Goal: Information Seeking & Learning: Learn about a topic

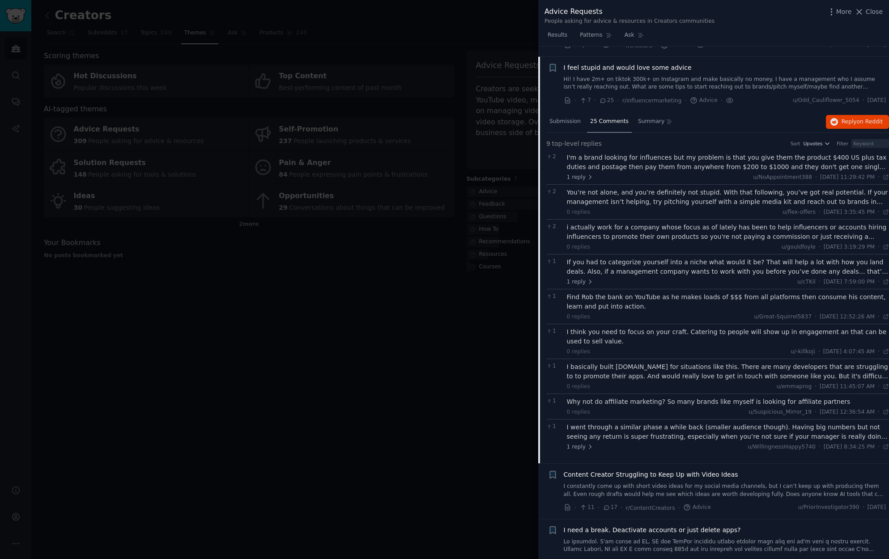
scroll to position [56, 0]
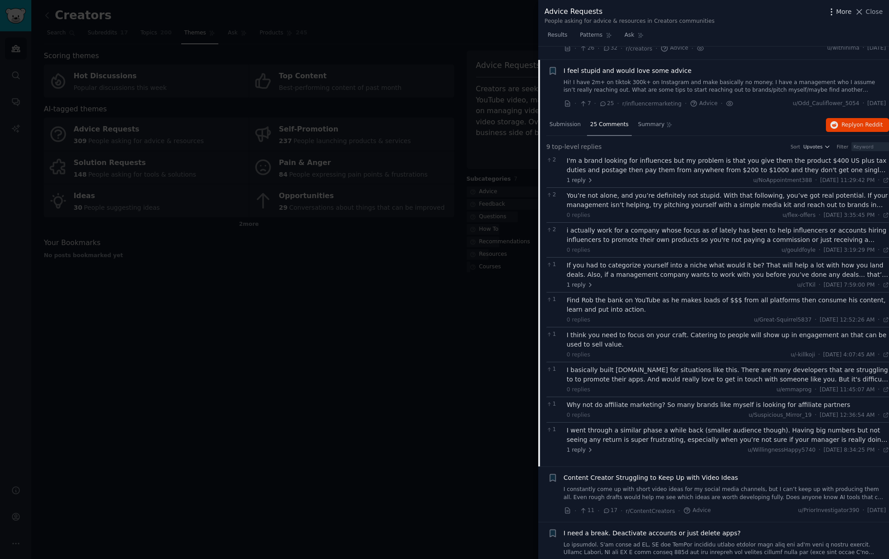
click at [836, 14] on icon "button" at bounding box center [831, 11] width 9 height 9
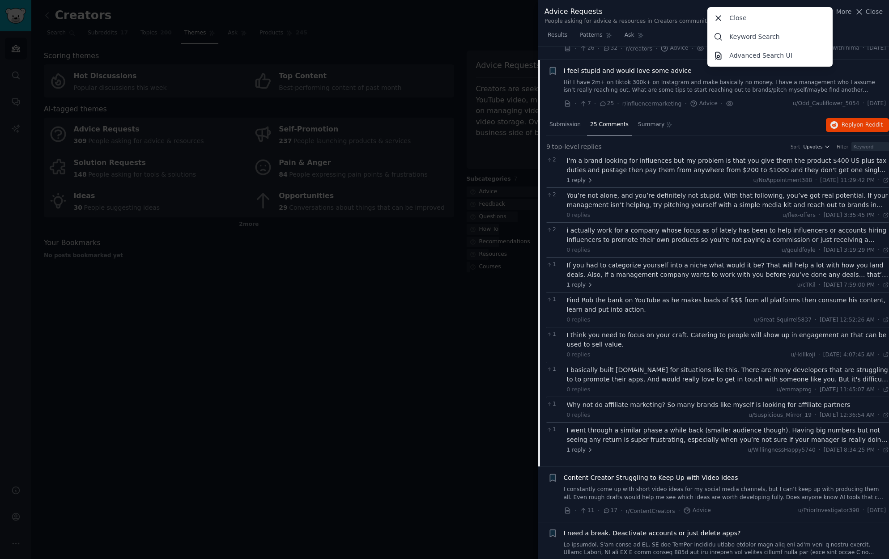
click at [856, 25] on div "Advice Requests People asking for advice & resources in Creators communities Mo…" at bounding box center [713, 14] width 351 height 28
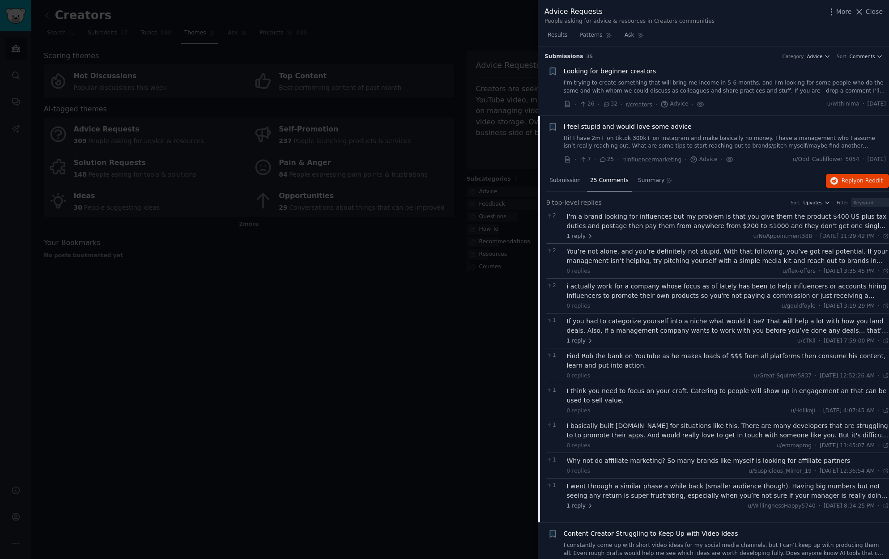
scroll to position [0, 0]
click at [746, 146] on link "Hi! I have 2m+ on tiktok 300k+ on Instagram and make basically no money. I have…" at bounding box center [725, 143] width 323 height 16
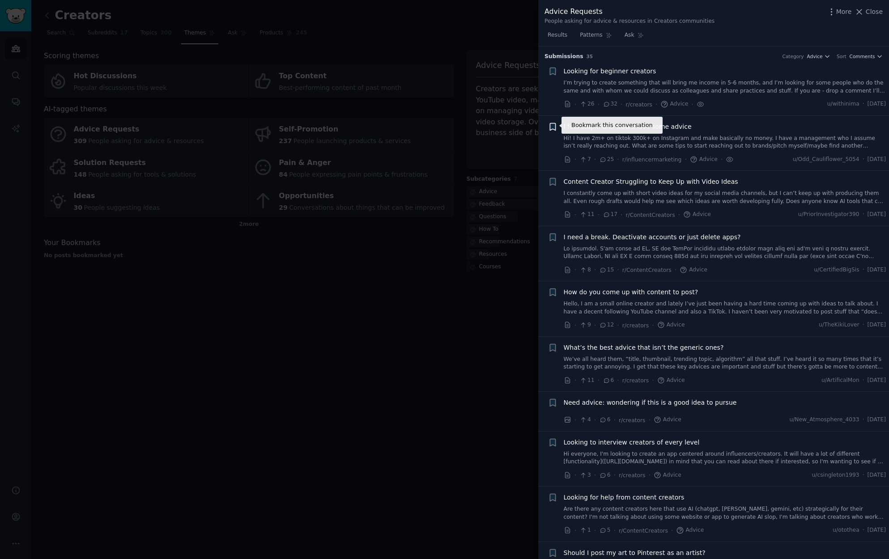
click at [549, 124] on icon "button" at bounding box center [552, 126] width 9 height 9
type input "ICP"
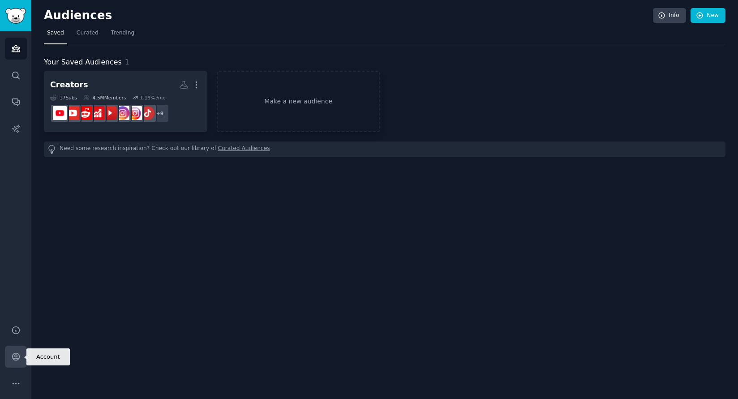
click at [16, 363] on link "Account" at bounding box center [16, 356] width 22 height 22
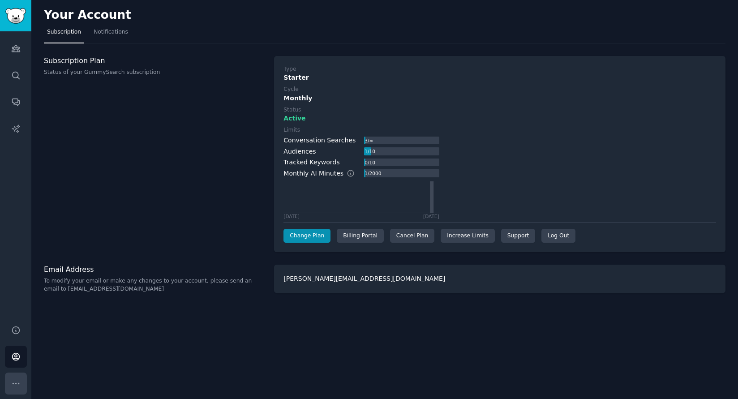
click at [18, 376] on button "More" at bounding box center [16, 383] width 22 height 22
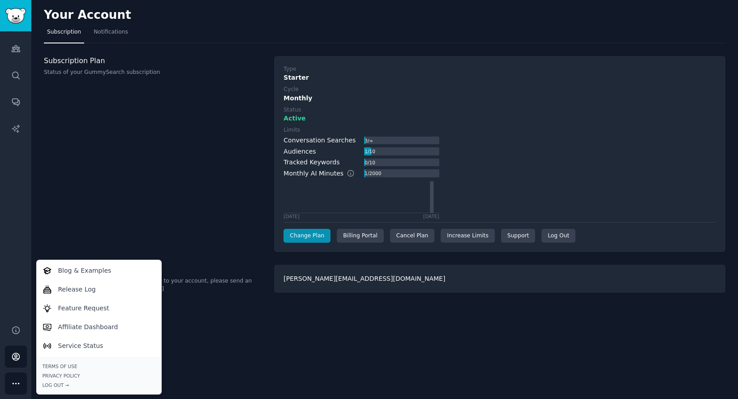
click at [18, 377] on button "More" at bounding box center [16, 383] width 22 height 22
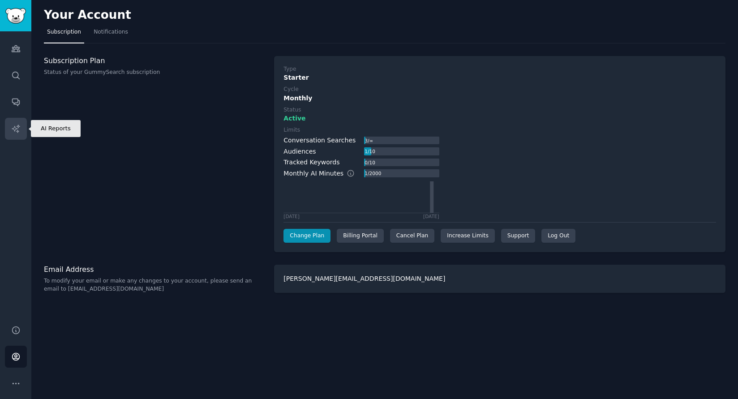
click at [16, 128] on icon "Sidebar" at bounding box center [16, 128] width 8 height 8
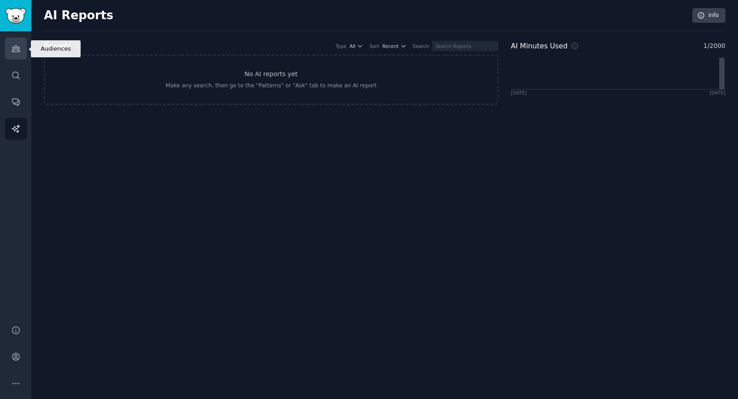
click at [22, 56] on link "Audiences" at bounding box center [16, 49] width 22 height 22
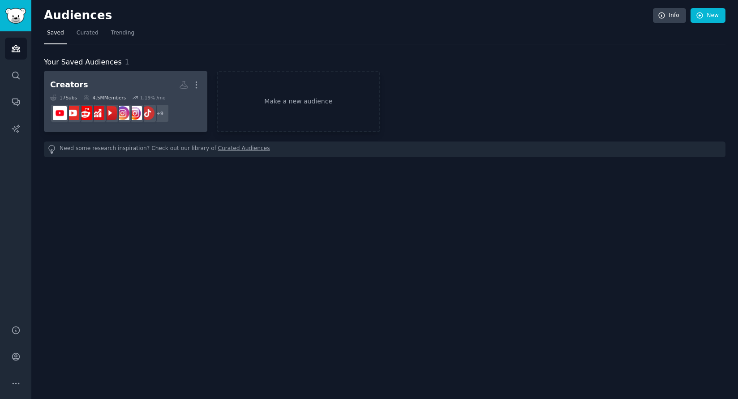
click at [123, 84] on h2 "Creators More" at bounding box center [125, 85] width 151 height 16
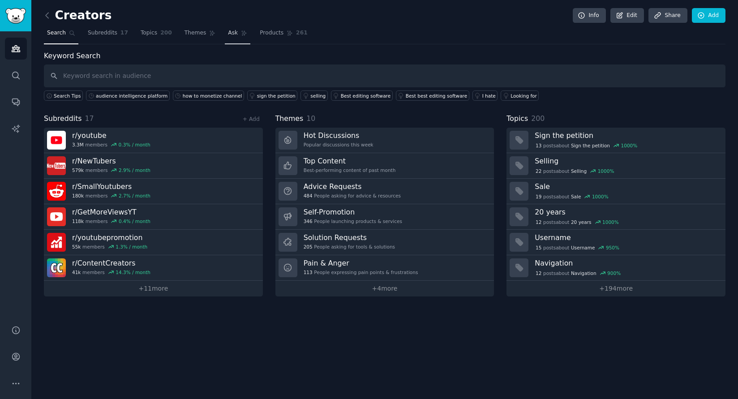
click at [225, 38] on link "Ask" at bounding box center [238, 35] width 26 height 18
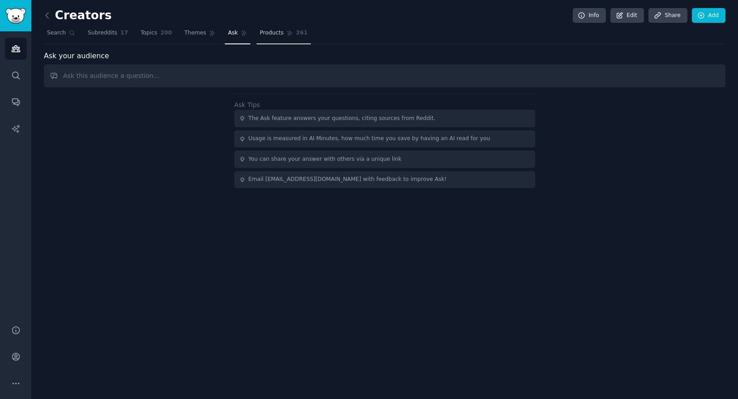
click at [276, 34] on span "Products" at bounding box center [272, 33] width 24 height 8
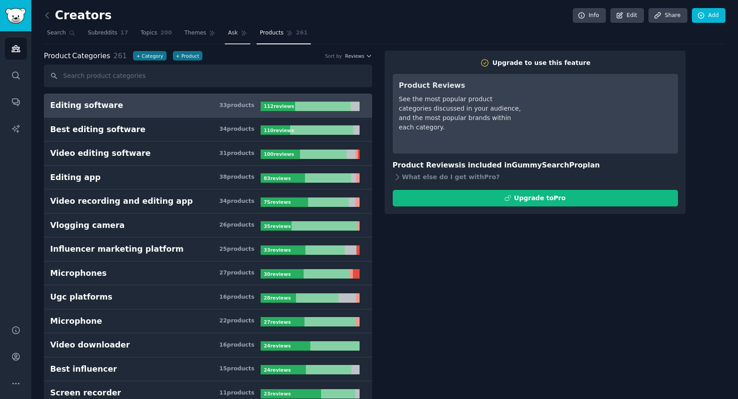
click at [236, 36] on link "Ask" at bounding box center [238, 35] width 26 height 18
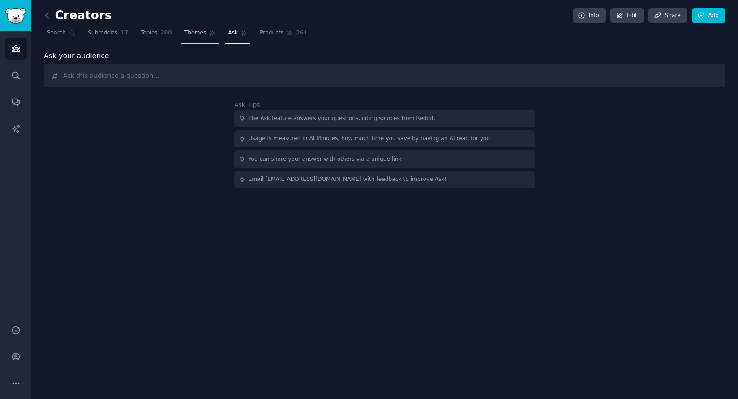
click at [198, 36] on span "Themes" at bounding box center [195, 33] width 22 height 8
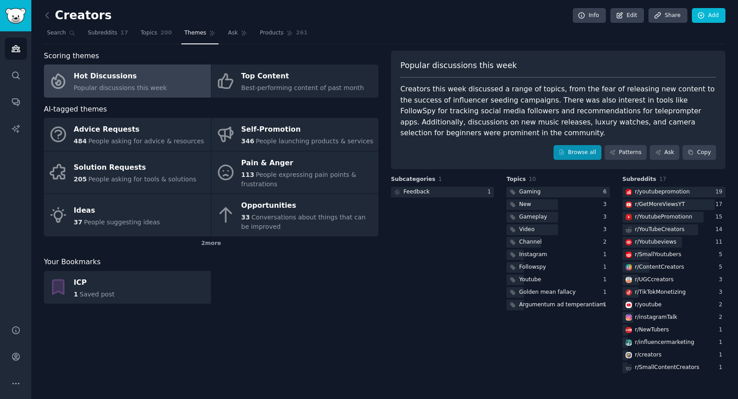
click at [587, 156] on link "Browse all" at bounding box center [577, 152] width 48 height 15
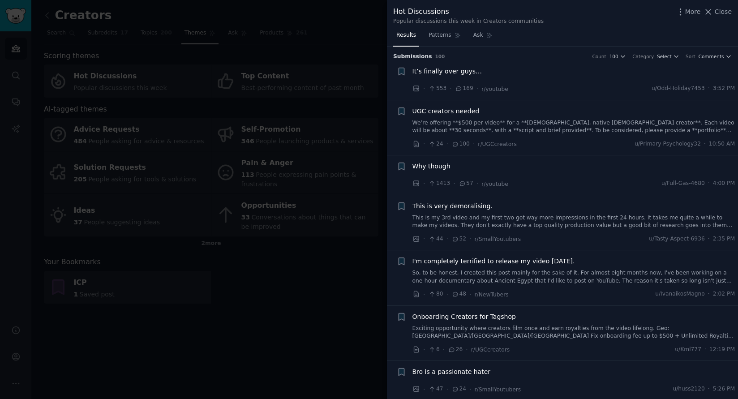
click at [369, 20] on div at bounding box center [369, 199] width 738 height 399
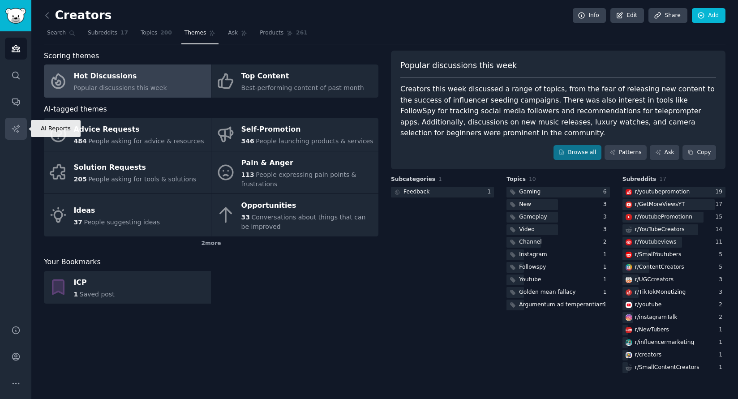
click at [13, 132] on icon "Sidebar" at bounding box center [15, 128] width 9 height 9
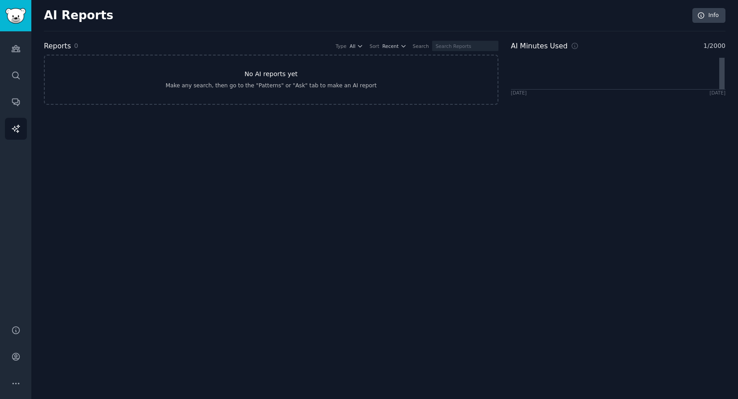
click at [260, 78] on h3 "No AI reports yet" at bounding box center [270, 73] width 53 height 9
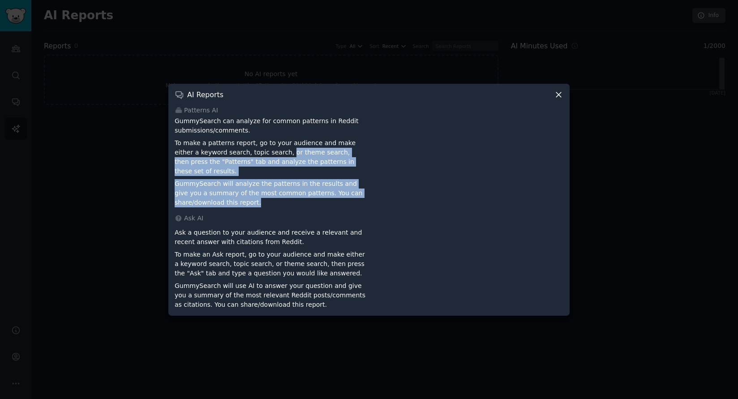
drag, startPoint x: 264, startPoint y: 157, endPoint x: 266, endPoint y: 196, distance: 38.5
click at [266, 196] on div "GummySearch can analyze for common patterns in Reddit submissions/comments. To …" at bounding box center [270, 161] width 191 height 91
click at [266, 196] on p "GummySearch will analyze the patterns in the results and give you a summary of …" at bounding box center [270, 193] width 191 height 28
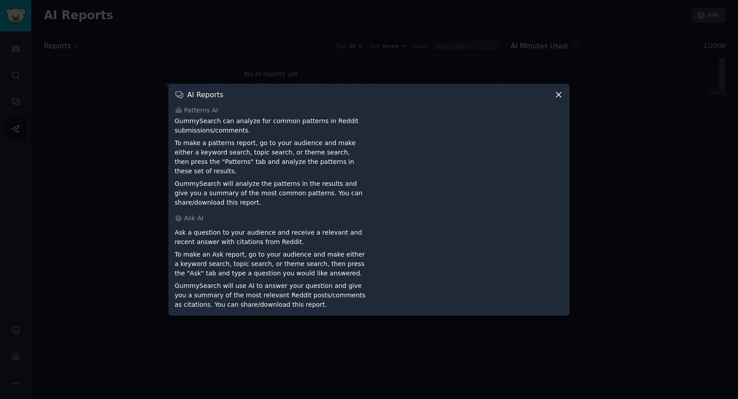
click at [134, 178] on div at bounding box center [369, 199] width 738 height 399
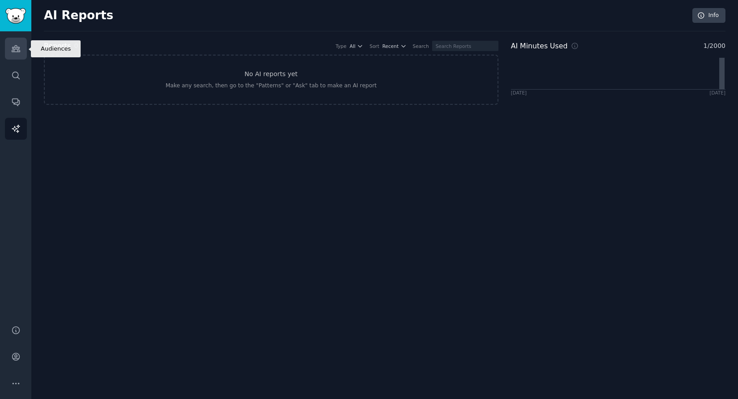
click at [20, 55] on link "Audiences" at bounding box center [16, 49] width 22 height 22
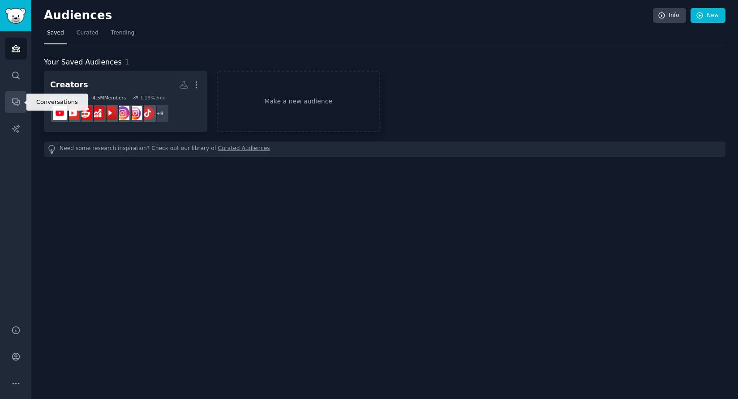
click at [13, 95] on link "Conversations" at bounding box center [16, 102] width 22 height 22
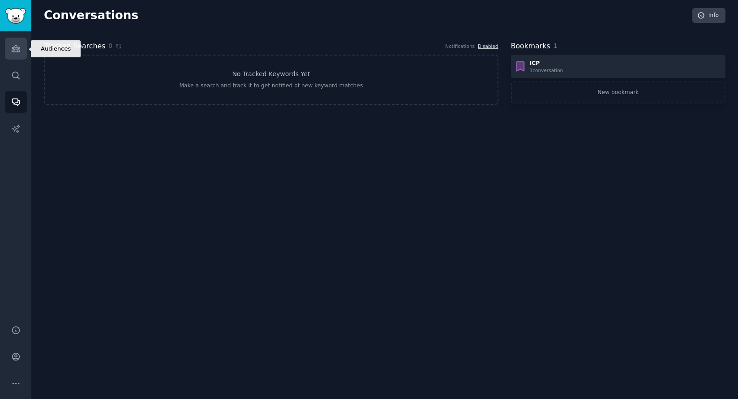
click at [17, 45] on icon "Sidebar" at bounding box center [15, 48] width 9 height 9
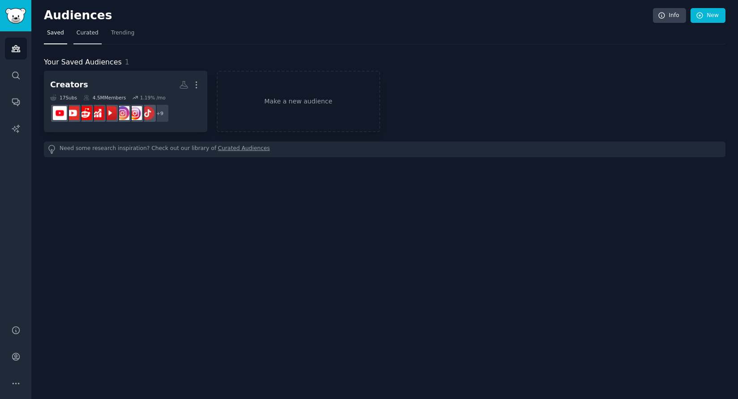
click at [85, 34] on span "Curated" at bounding box center [88, 33] width 22 height 8
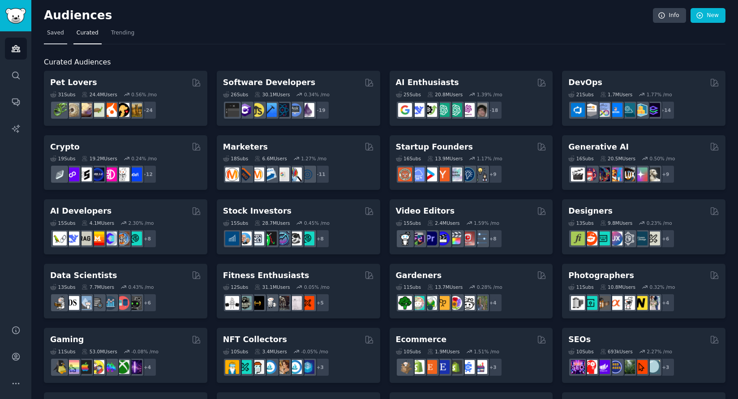
click at [48, 33] on span "Saved" at bounding box center [55, 33] width 17 height 8
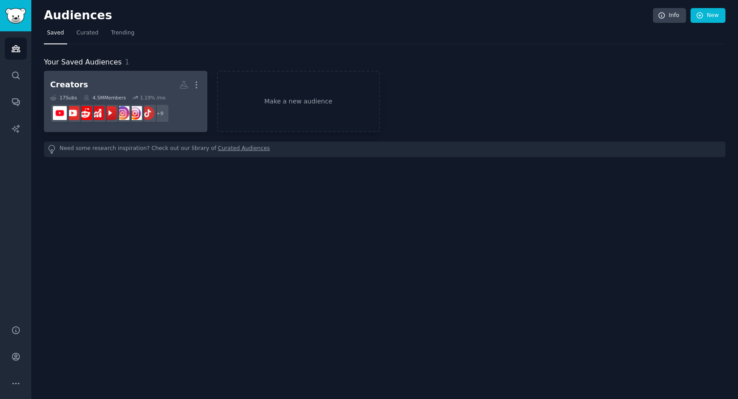
click at [92, 85] on h2 "Creators More" at bounding box center [125, 85] width 151 height 16
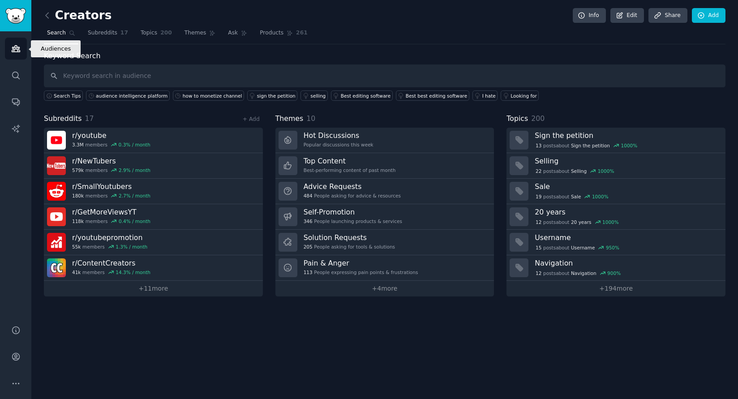
click at [17, 47] on icon "Sidebar" at bounding box center [16, 49] width 8 height 6
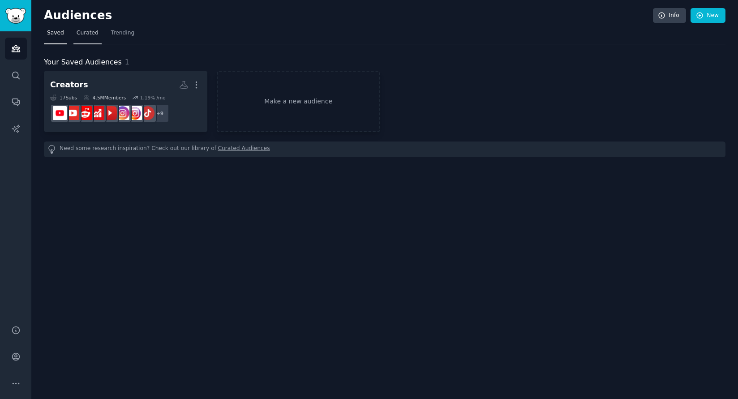
click at [79, 35] on span "Curated" at bounding box center [88, 33] width 22 height 8
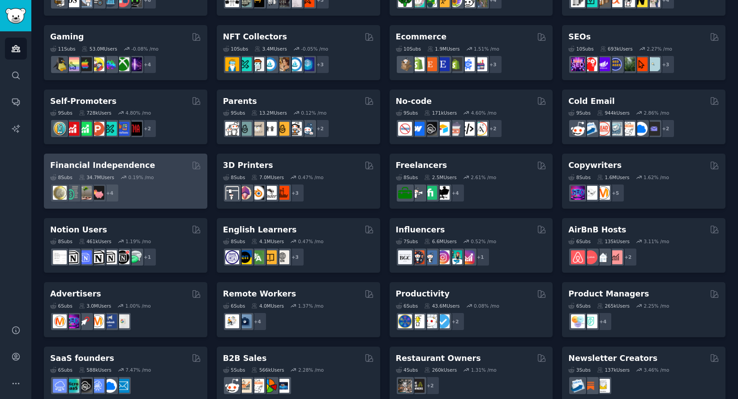
scroll to position [292, 0]
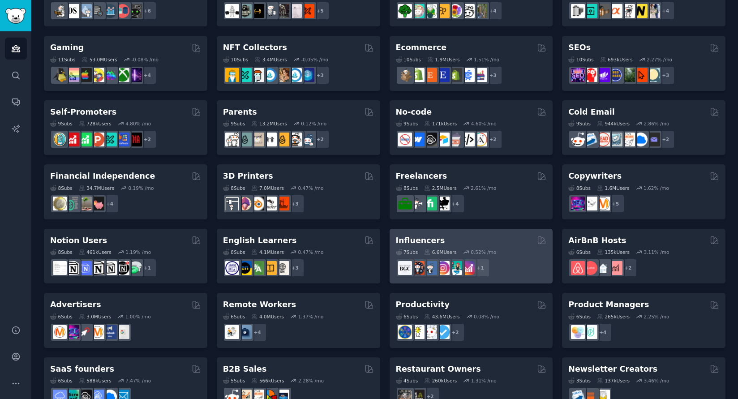
click at [462, 235] on div "Influencers" at bounding box center [471, 240] width 151 height 11
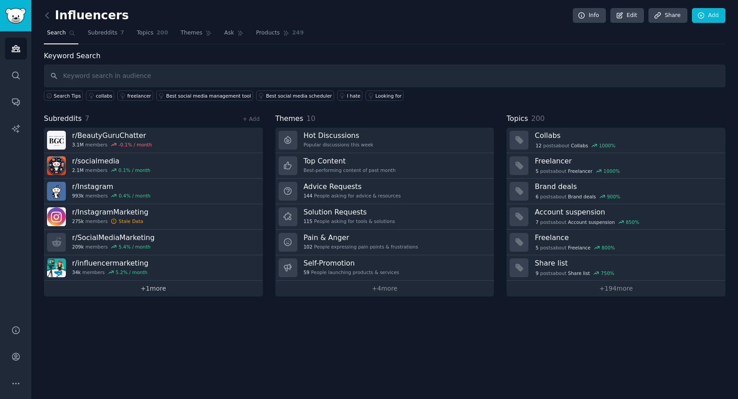
click at [157, 286] on link "+ 1 more" at bounding box center [153, 289] width 219 height 16
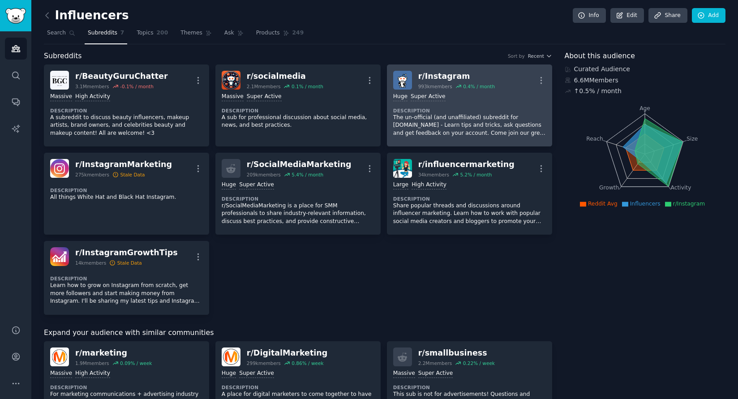
click at [422, 134] on p "The un-official (and unaffiliated) subreddit for Instagram.com - Learn tips and…" at bounding box center [469, 126] width 153 height 24
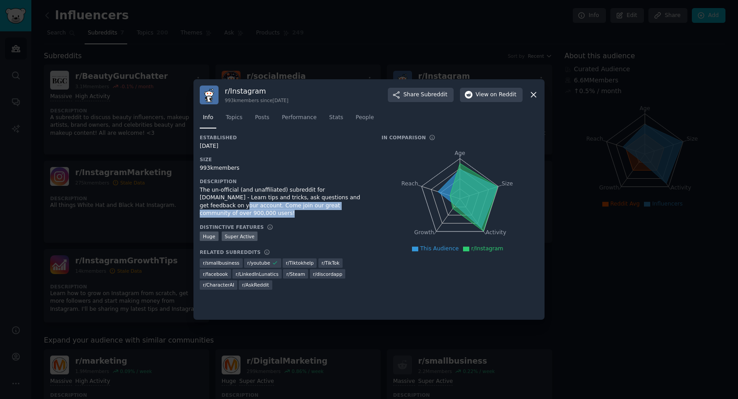
drag, startPoint x: 350, startPoint y: 195, endPoint x: 365, endPoint y: 208, distance: 20.3
click at [365, 208] on div "The un-official (and unaffiliated) subreddit for Instagram.com - Learn tips and…" at bounding box center [284, 201] width 169 height 31
click at [235, 118] on span "Topics" at bounding box center [234, 118] width 17 height 8
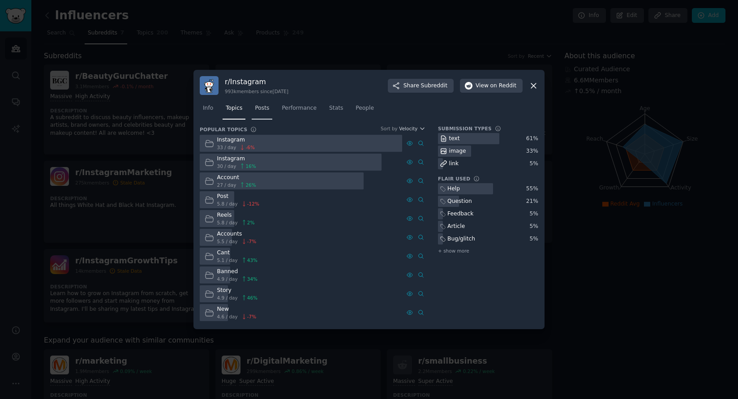
click at [257, 110] on span "Posts" at bounding box center [262, 108] width 14 height 8
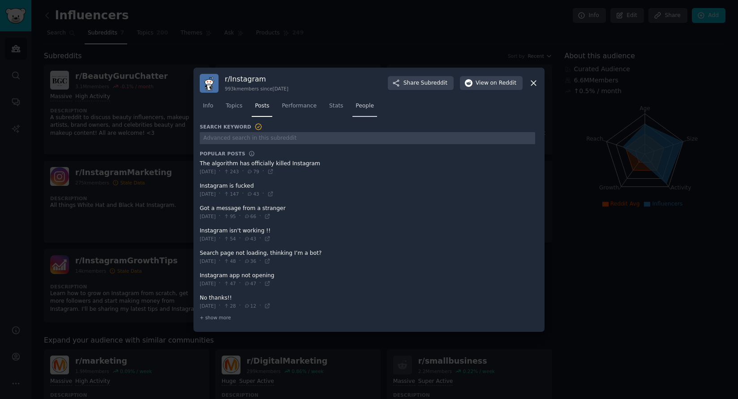
click at [355, 108] on span "People" at bounding box center [364, 106] width 18 height 8
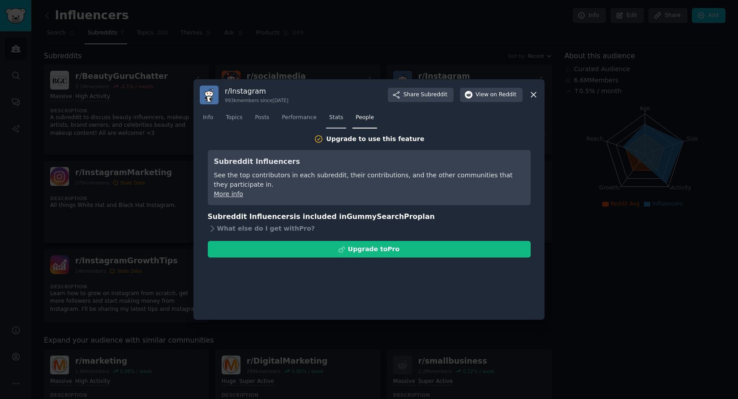
click at [340, 118] on span "Stats" at bounding box center [336, 118] width 14 height 8
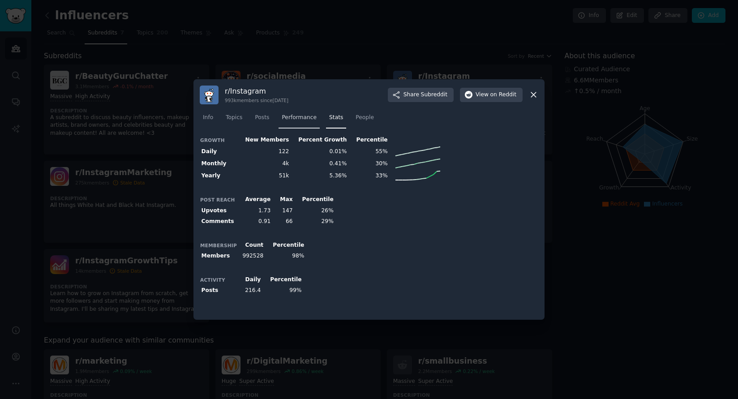
click at [306, 118] on span "Performance" at bounding box center [298, 118] width 35 height 8
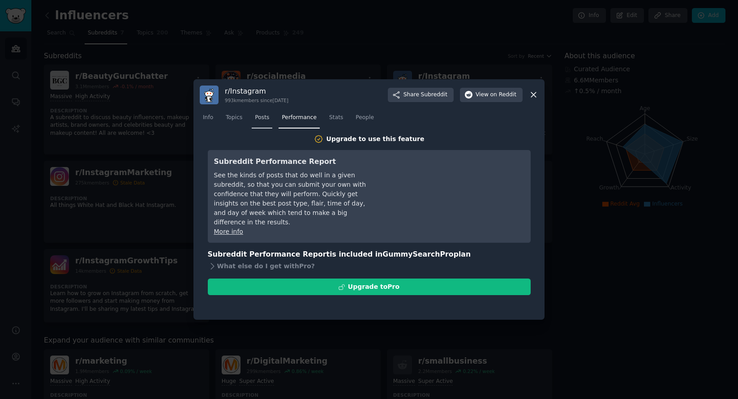
click at [264, 122] on link "Posts" at bounding box center [262, 120] width 21 height 18
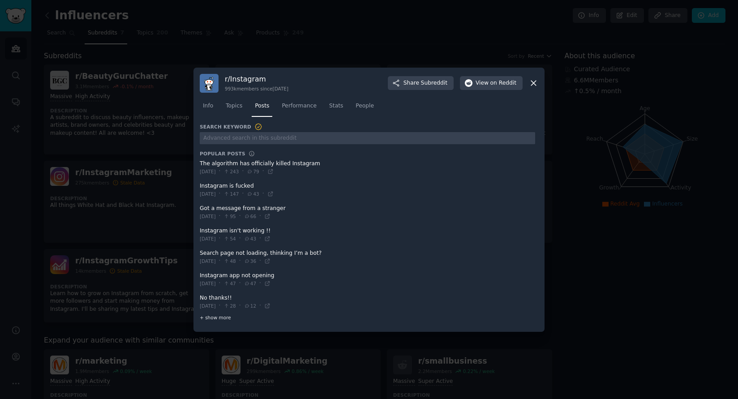
click at [221, 316] on span "+ show more" at bounding box center [215, 317] width 31 height 6
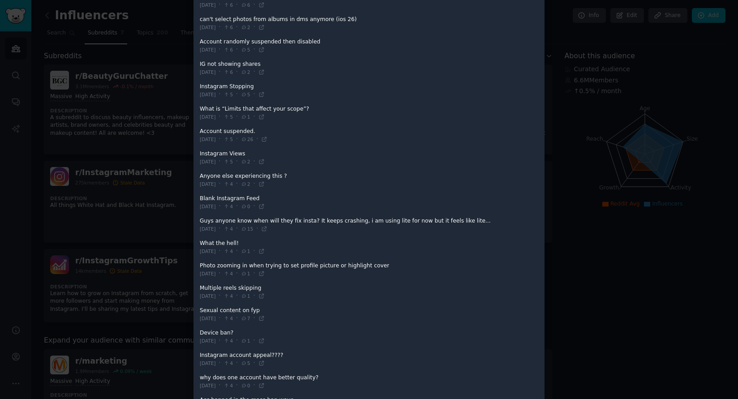
scroll to position [588, 0]
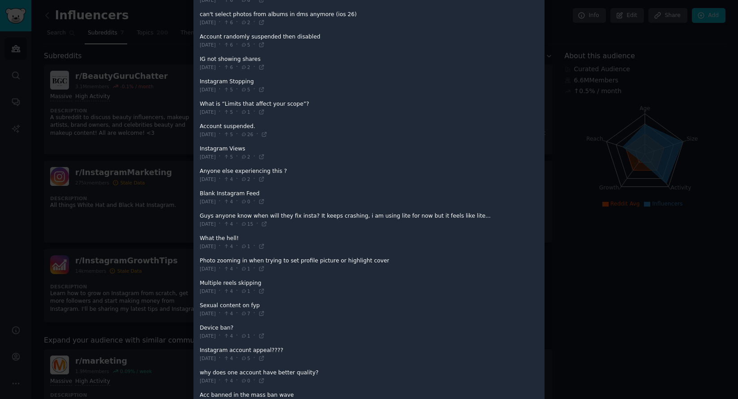
click at [170, 232] on div at bounding box center [369, 199] width 738 height 399
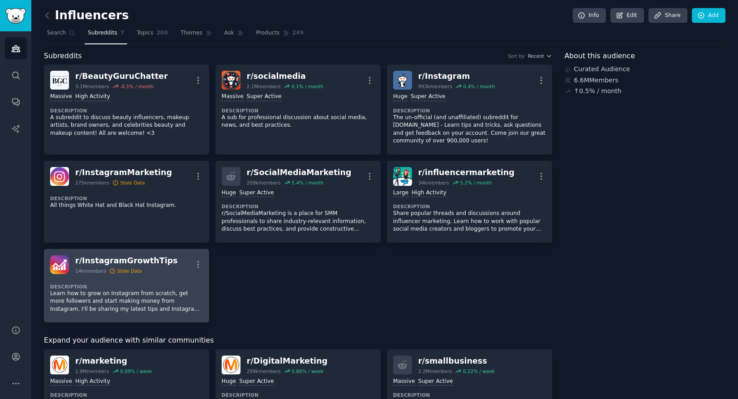
click at [120, 269] on div "Stale Data" at bounding box center [129, 271] width 25 height 6
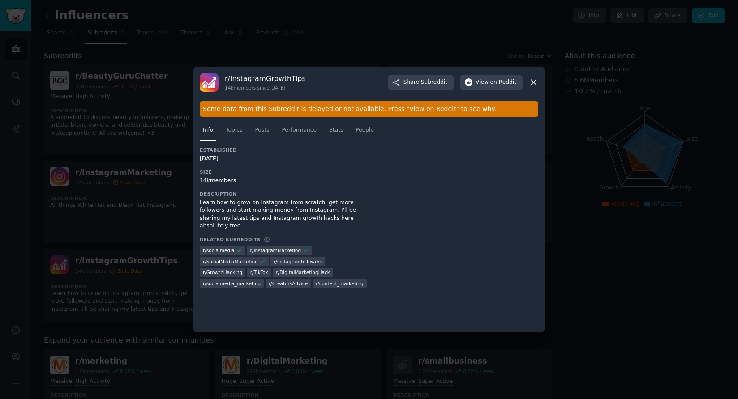
click at [127, 215] on div at bounding box center [369, 199] width 738 height 399
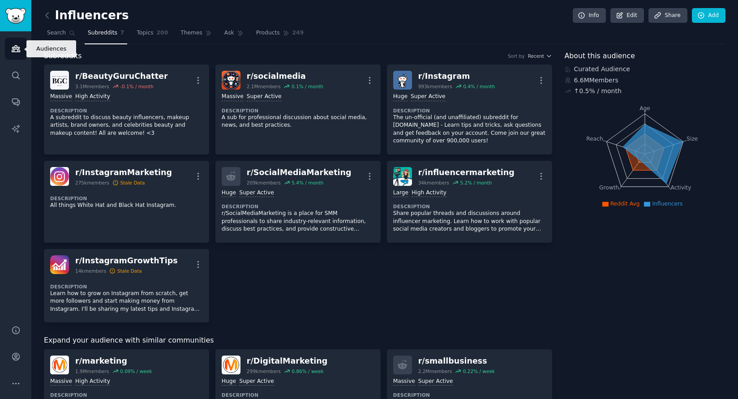
click at [22, 53] on link "Audiences" at bounding box center [16, 49] width 22 height 22
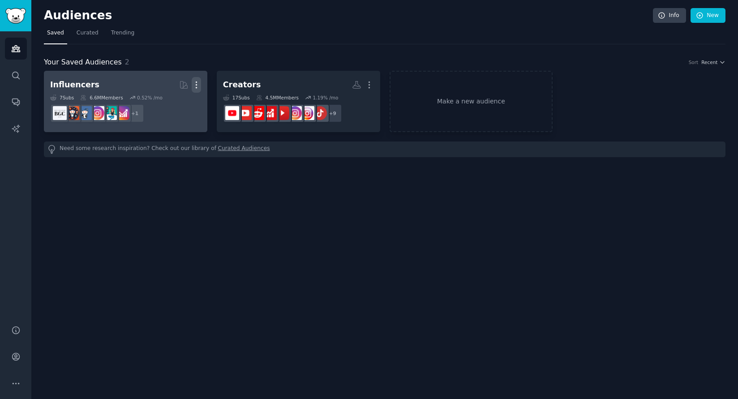
click at [199, 89] on button "More" at bounding box center [196, 85] width 9 height 16
click at [182, 103] on p "Delete" at bounding box center [172, 103] width 21 height 9
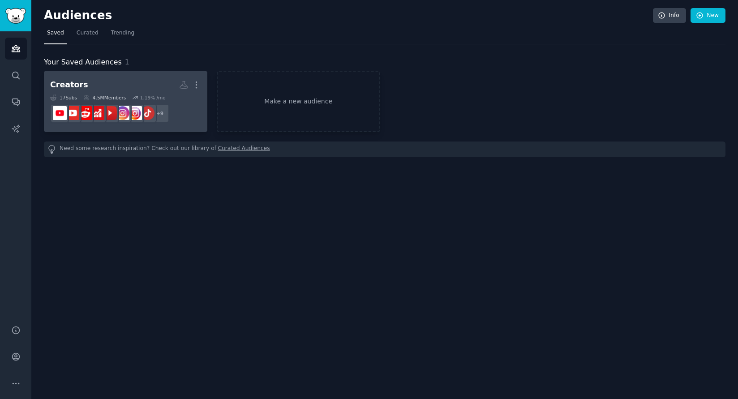
click at [145, 81] on h2 "Creators Custom Audience More" at bounding box center [125, 85] width 151 height 16
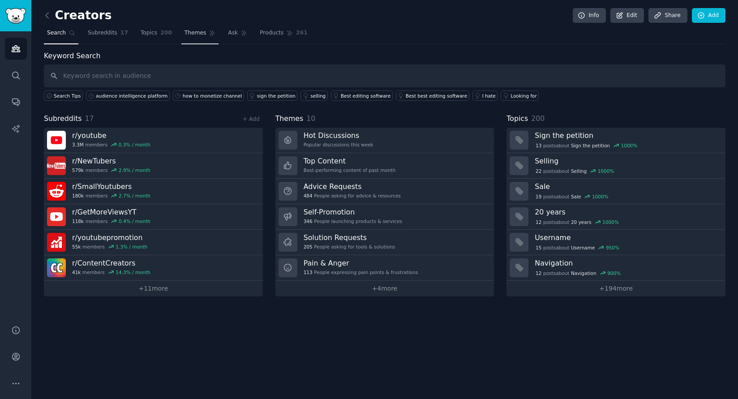
click at [192, 35] on span "Themes" at bounding box center [195, 33] width 22 height 8
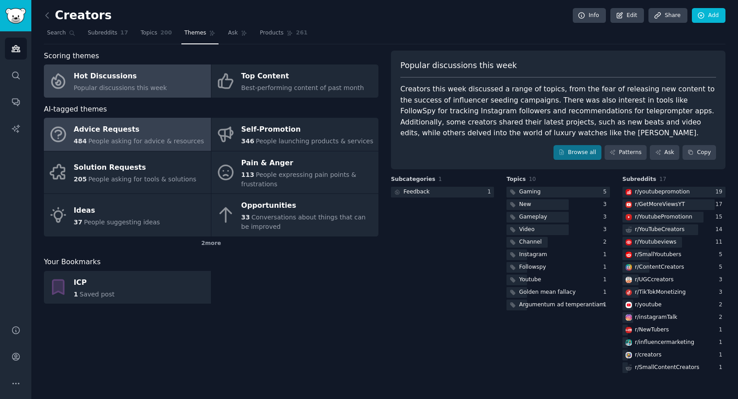
click at [154, 131] on div "Advice Requests" at bounding box center [139, 130] width 130 height 14
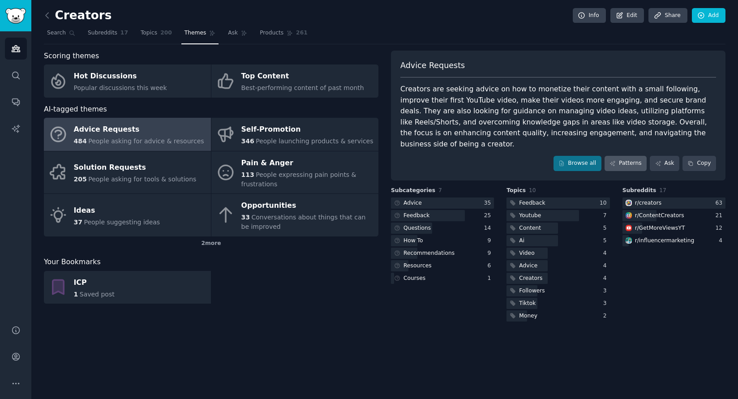
click at [615, 156] on link "Patterns" at bounding box center [625, 163] width 42 height 15
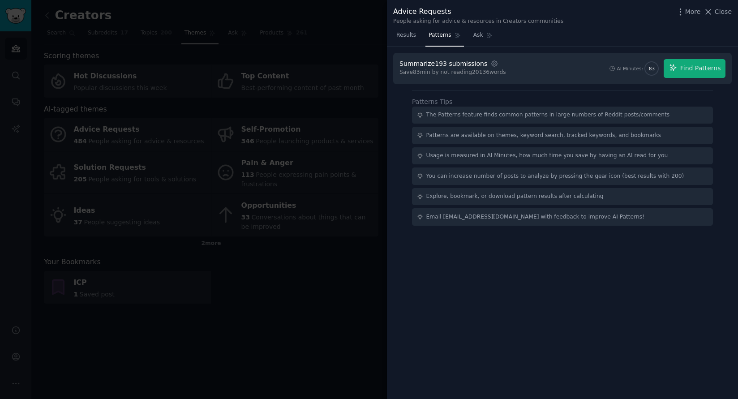
click at [465, 67] on div "Summarize 193 submissions" at bounding box center [443, 63] width 88 height 9
click at [490, 60] on icon "button" at bounding box center [494, 64] width 8 height 8
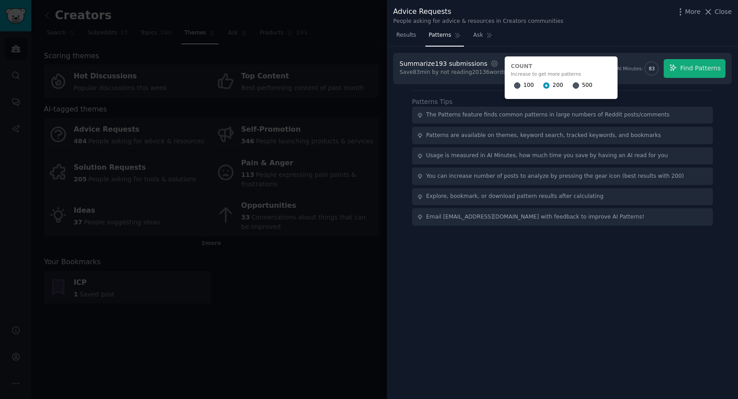
click at [572, 83] on div "500" at bounding box center [582, 85] width 20 height 14
click at [572, 83] on input "500" at bounding box center [575, 85] width 6 height 6
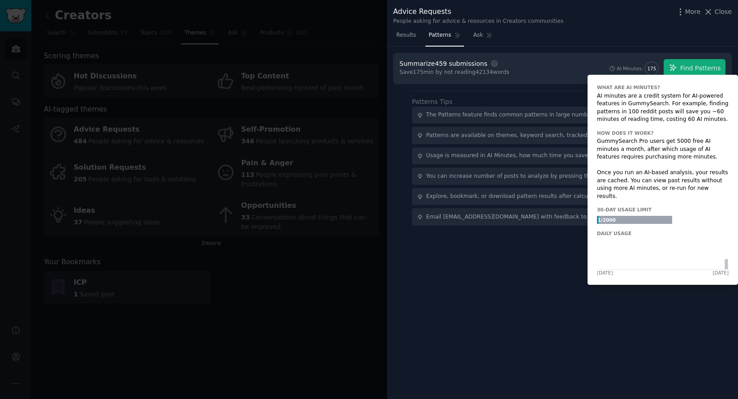
click at [650, 66] on span "175" at bounding box center [651, 68] width 9 height 6
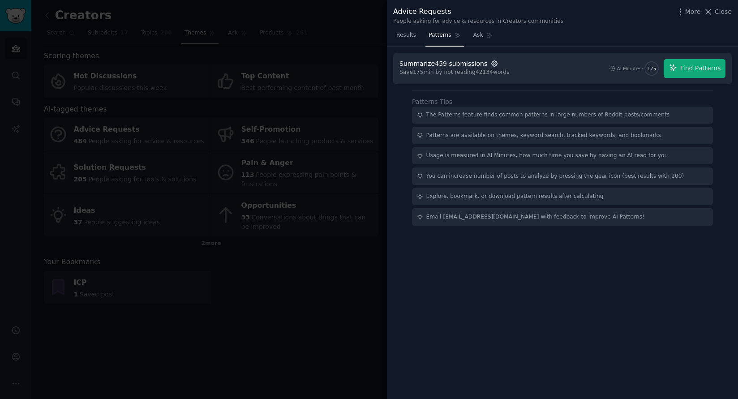
click at [490, 63] on icon "button" at bounding box center [494, 64] width 8 height 8
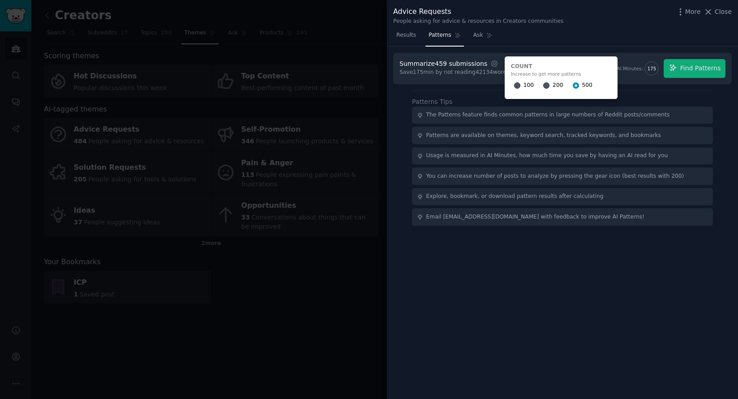
click at [543, 84] on input "200" at bounding box center [546, 85] width 6 height 6
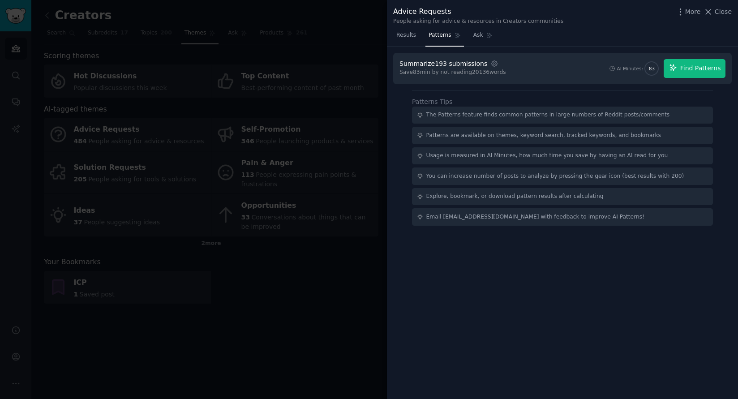
click at [694, 62] on button "Find Patterns" at bounding box center [694, 68] width 62 height 19
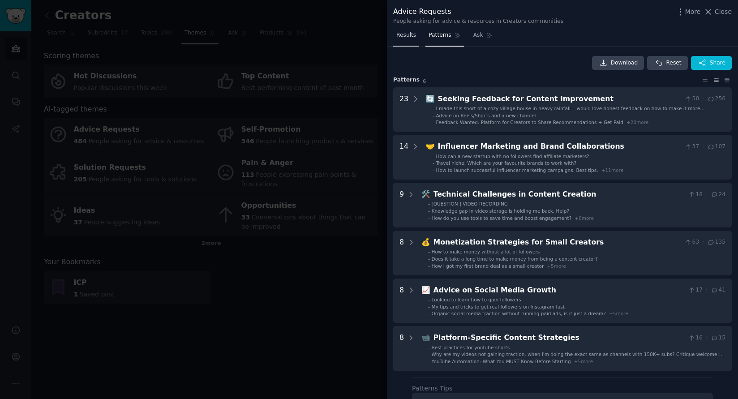
click at [411, 41] on link "Results" at bounding box center [406, 37] width 26 height 18
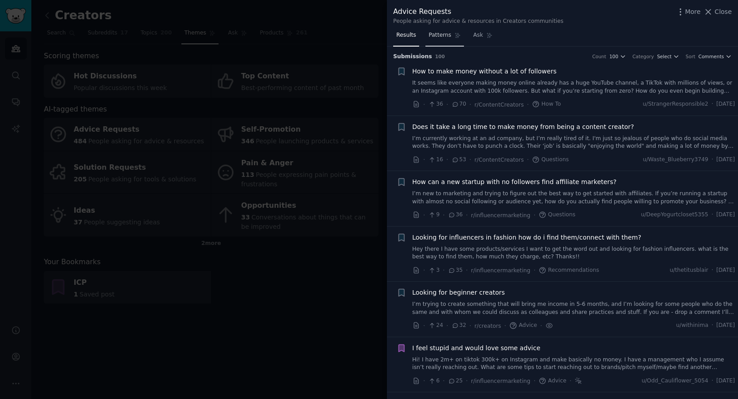
click at [432, 38] on link "Patterns" at bounding box center [444, 37] width 38 height 18
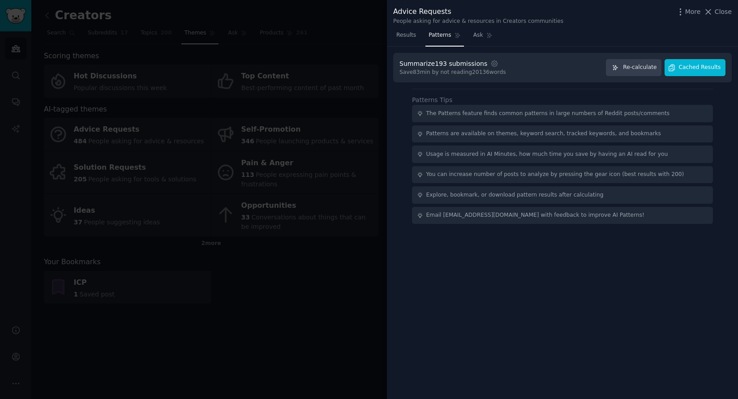
click at [708, 71] on button "Cached Results" at bounding box center [694, 67] width 61 height 17
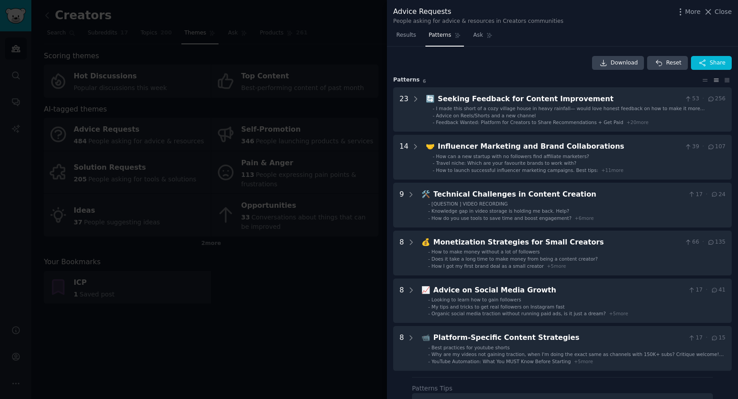
click at [14, 141] on div at bounding box center [369, 199] width 738 height 399
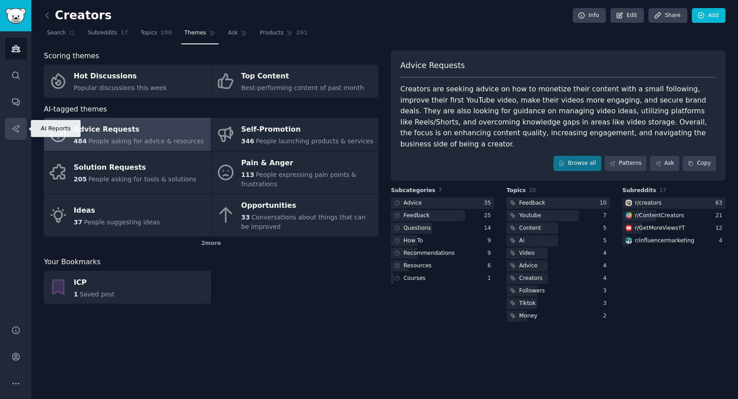
click at [14, 132] on icon "Sidebar" at bounding box center [15, 128] width 9 height 9
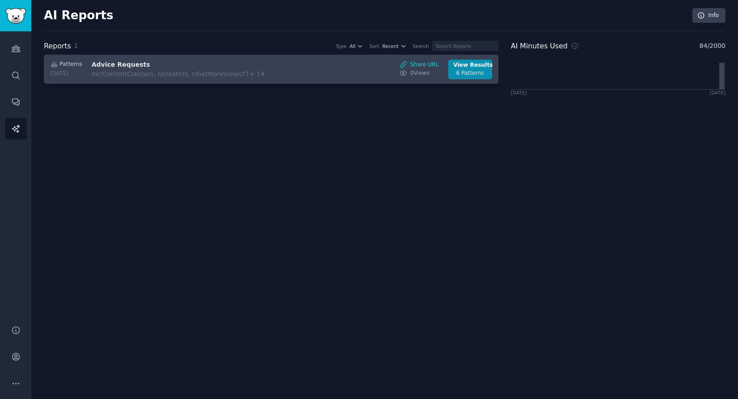
click at [233, 65] on h3 "Advice Requests" at bounding box center [166, 64] width 150 height 9
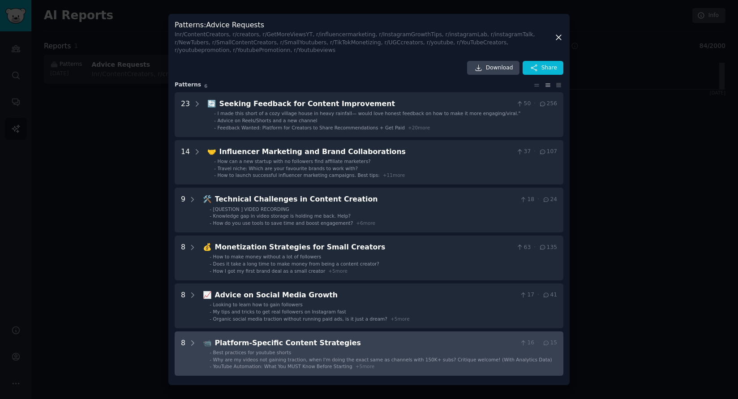
click at [324, 339] on div "Platform-Specific Content Strategies" at bounding box center [365, 342] width 301 height 11
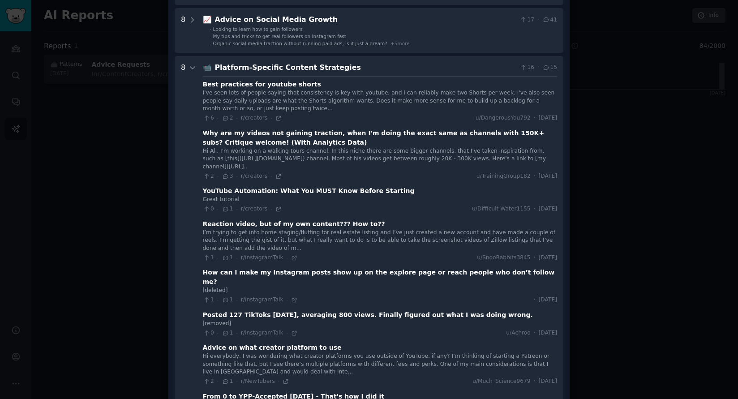
scroll to position [158, 0]
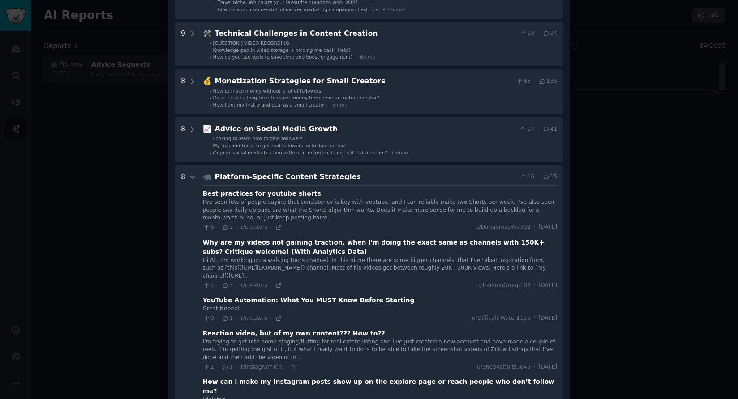
click at [277, 176] on div "Platform-Specific Content Strategies" at bounding box center [365, 176] width 301 height 11
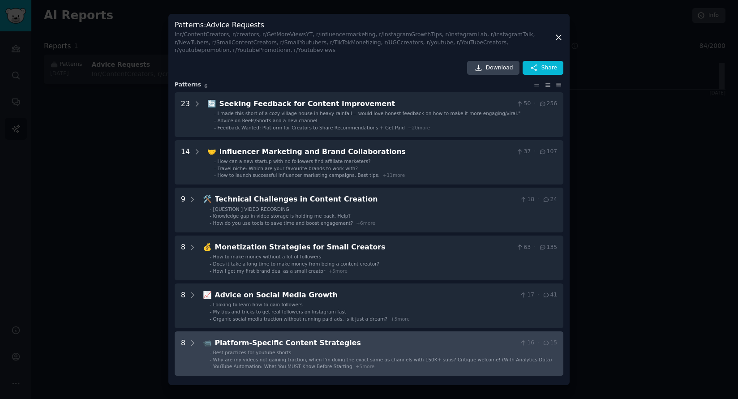
scroll to position [0, 0]
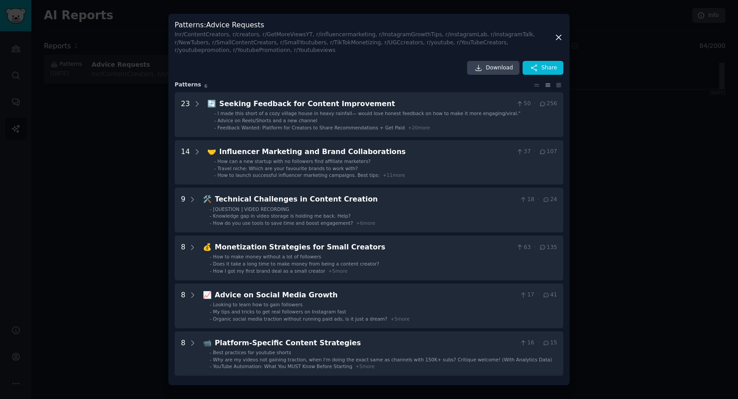
click at [95, 129] on div at bounding box center [369, 199] width 738 height 399
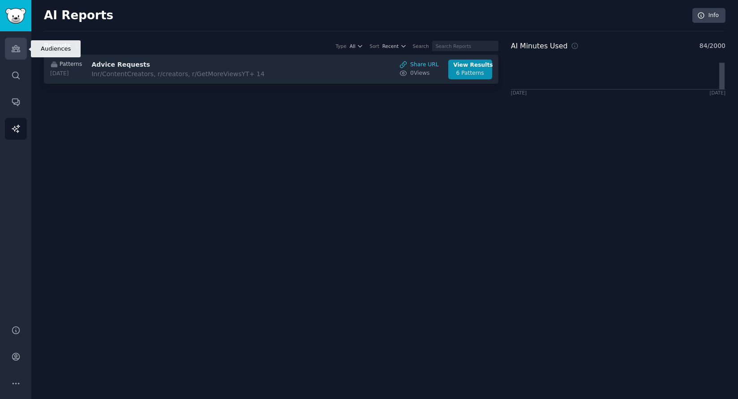
click at [17, 51] on icon "Sidebar" at bounding box center [15, 48] width 9 height 9
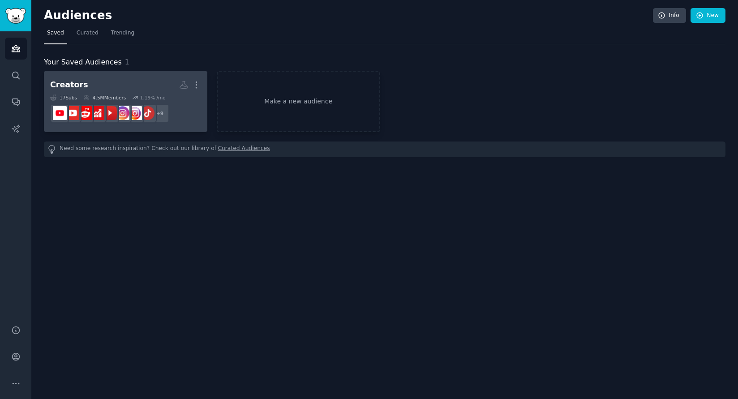
click at [105, 81] on h2 "Creators More" at bounding box center [125, 85] width 151 height 16
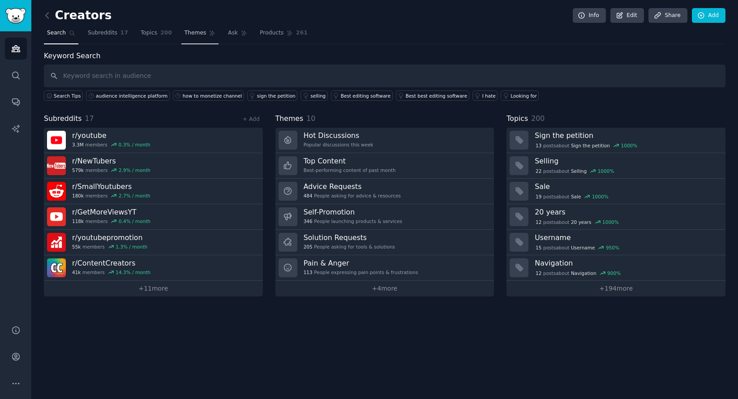
click at [198, 29] on span "Themes" at bounding box center [195, 33] width 22 height 8
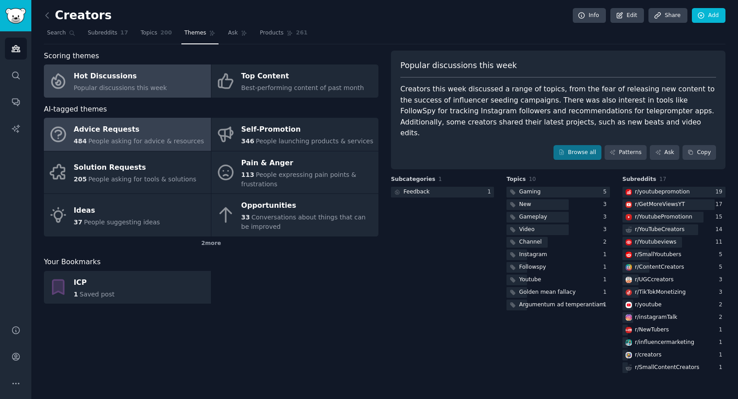
click at [160, 137] on span "People asking for advice & resources" at bounding box center [145, 140] width 115 height 7
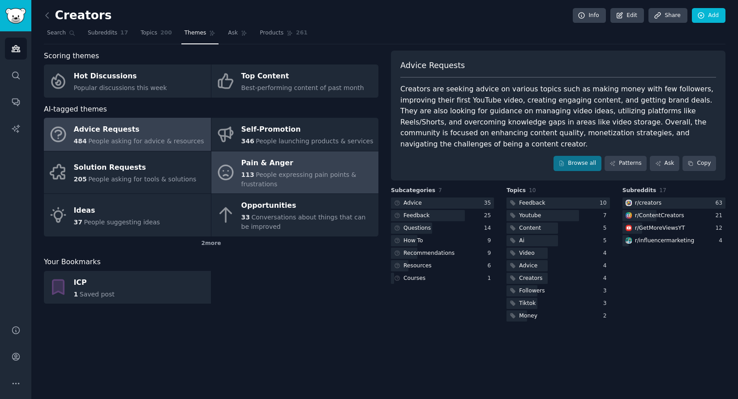
click at [328, 182] on div "113 People expressing pain points & frustrations" at bounding box center [307, 179] width 132 height 19
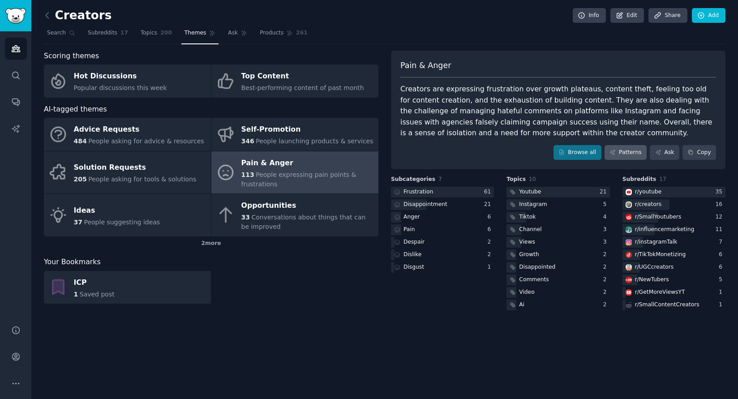
click at [619, 149] on link "Patterns" at bounding box center [625, 152] width 42 height 15
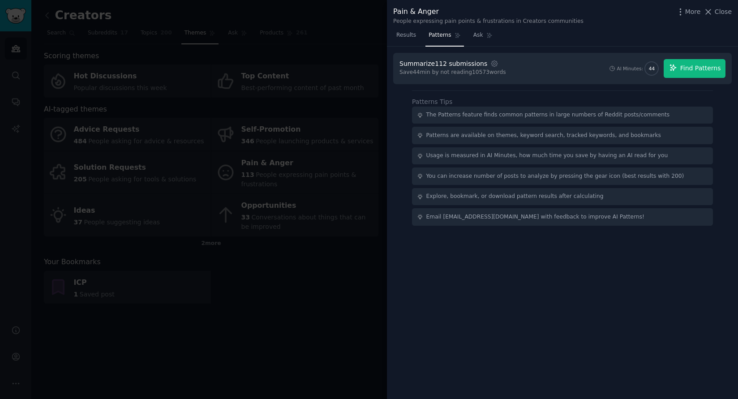
click at [682, 73] on button "Find Patterns" at bounding box center [694, 68] width 62 height 19
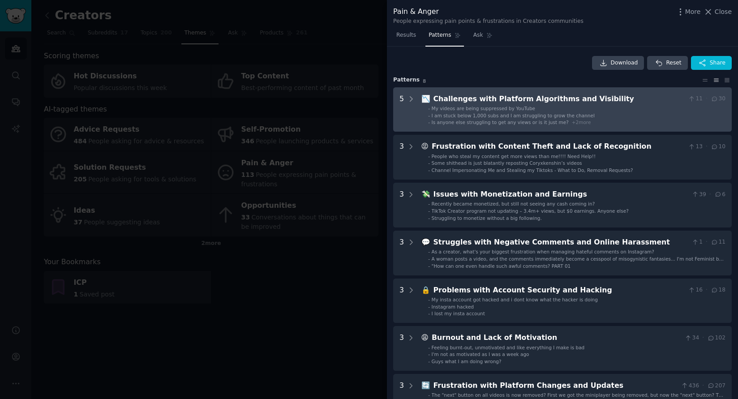
click at [480, 119] on span "Is anyone else struggling to get any views or is it just me?" at bounding box center [499, 121] width 137 height 5
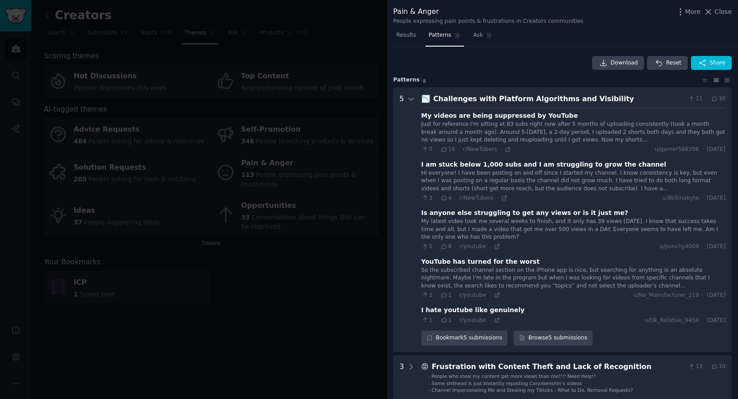
scroll to position [41, 0]
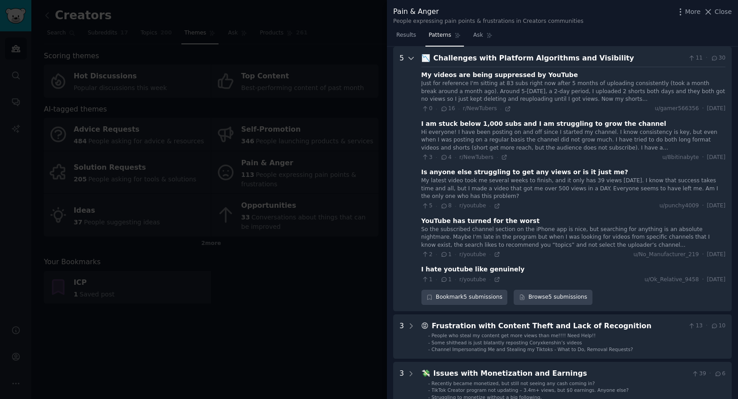
click at [413, 57] on icon at bounding box center [411, 58] width 8 height 8
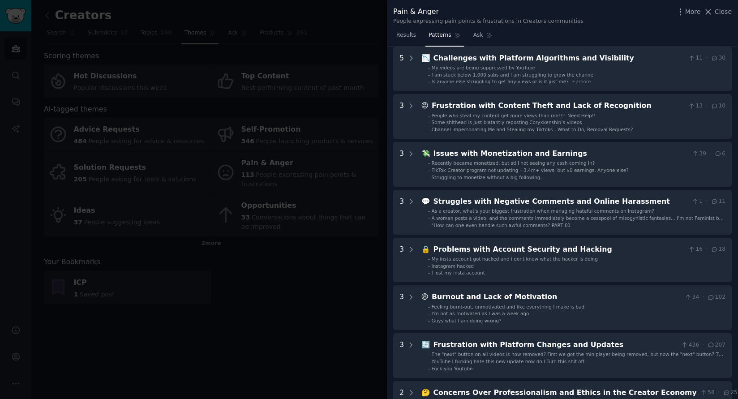
click at [295, 114] on div at bounding box center [369, 199] width 738 height 399
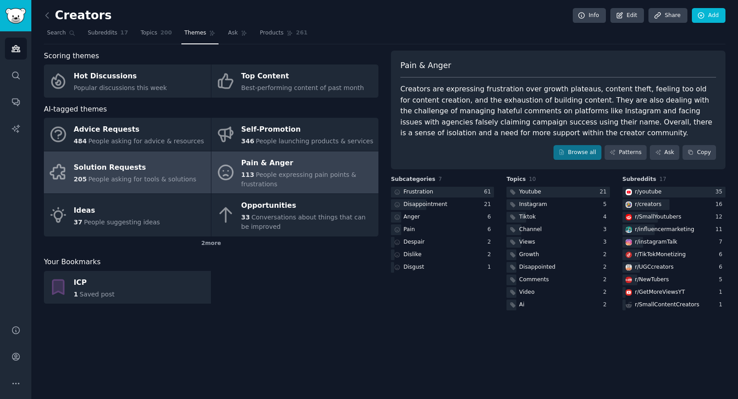
click at [150, 176] on span "People asking for tools & solutions" at bounding box center [142, 178] width 108 height 7
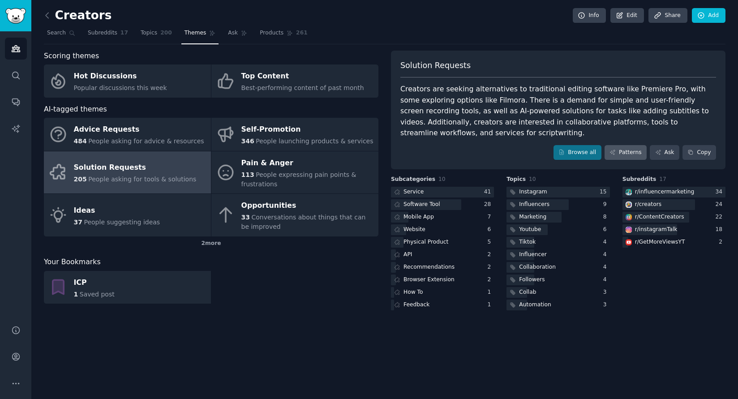
click at [623, 153] on link "Patterns" at bounding box center [625, 152] width 42 height 15
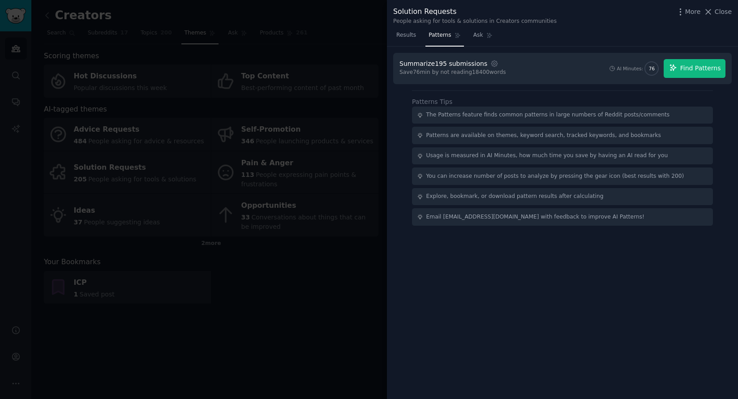
click at [702, 70] on span "Find Patterns" at bounding box center [700, 68] width 41 height 9
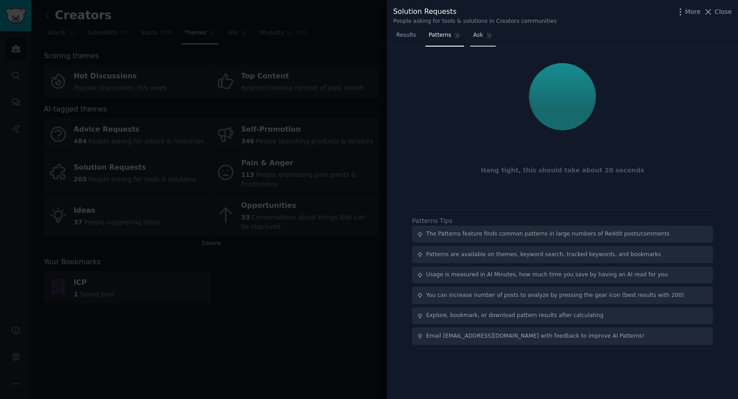
click at [478, 34] on span "Ask" at bounding box center [478, 35] width 10 height 8
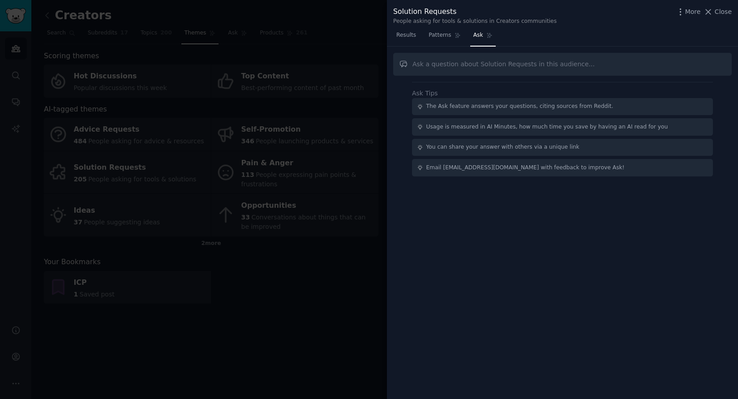
click at [311, 30] on div at bounding box center [369, 199] width 738 height 399
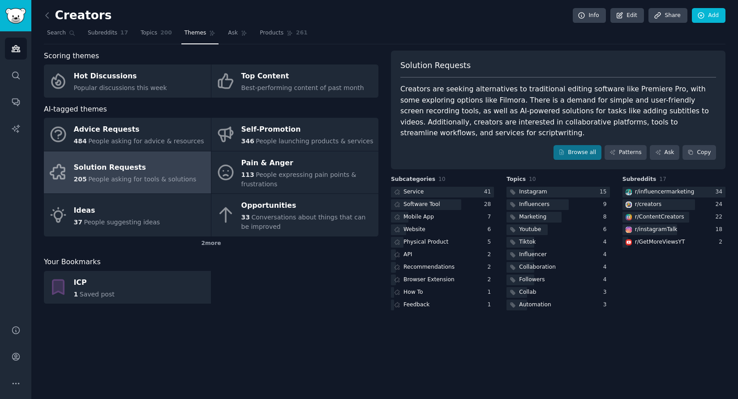
click at [134, 163] on div "Solution Requests" at bounding box center [135, 168] width 123 height 14
click at [663, 149] on link "Ask" at bounding box center [664, 152] width 30 height 15
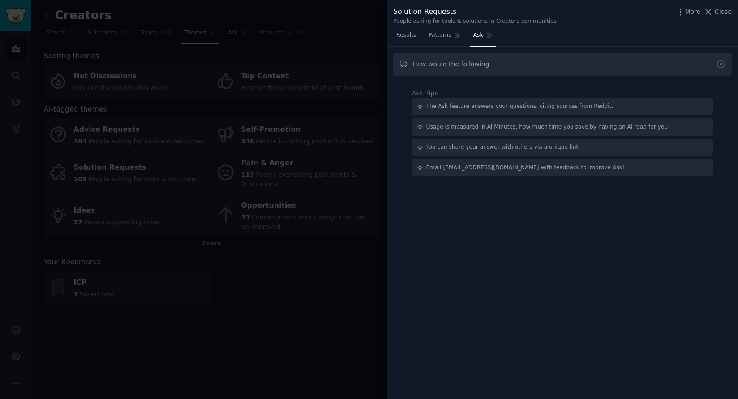
type input "How would the following"
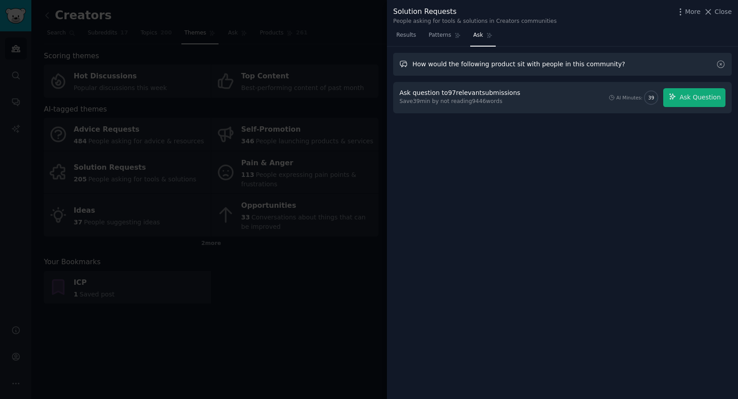
click at [622, 65] on input "How would the following product sit with people in this community?" at bounding box center [562, 64] width 338 height 23
type input "How would the following product sit with people in this community?"
drag, startPoint x: 625, startPoint y: 64, endPoint x: 403, endPoint y: 61, distance: 222.0
click at [403, 61] on input "How would the following product sit with people in this community?" at bounding box center [562, 64] width 338 height 23
paste input "The audience intelligence platform that transforms creators into business owner…"
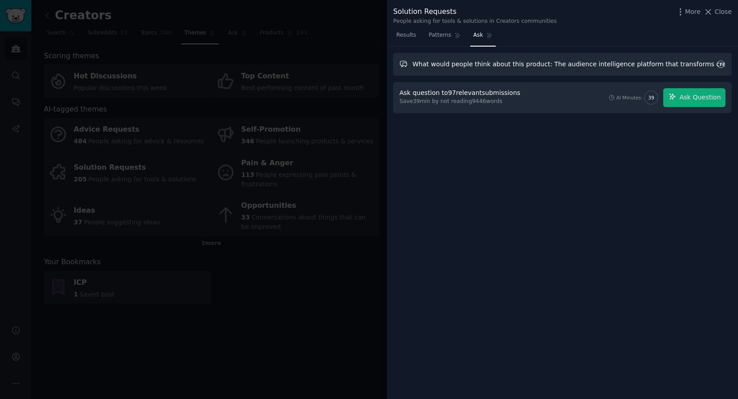
type input "What would people think about this product: The audience intelligence platform …"
click at [692, 102] on button "Ask Question" at bounding box center [694, 97] width 62 height 19
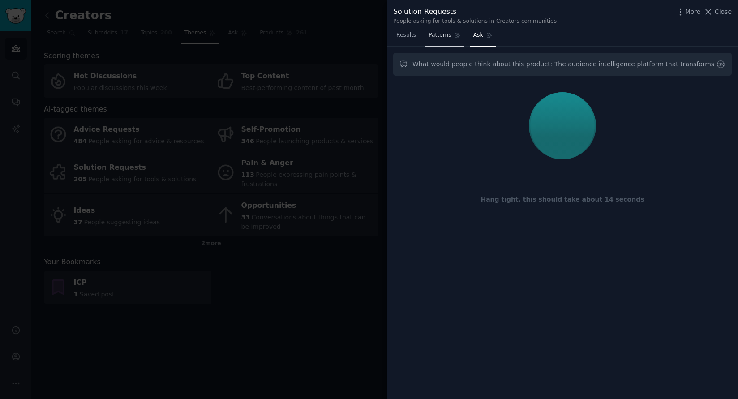
click at [438, 39] on link "Patterns" at bounding box center [444, 37] width 38 height 18
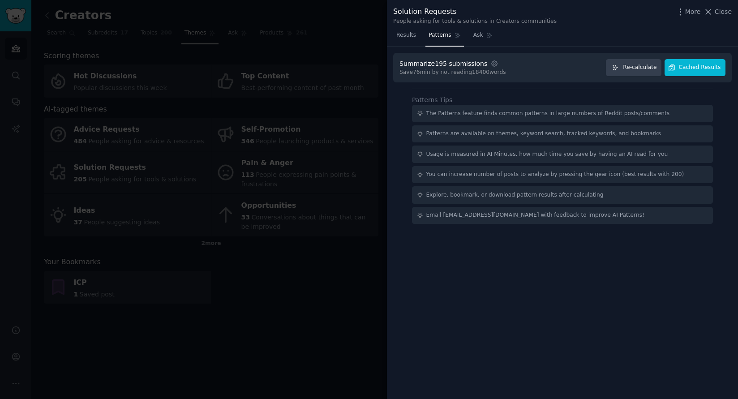
click at [691, 67] on span "Cached Results" at bounding box center [699, 68] width 42 height 8
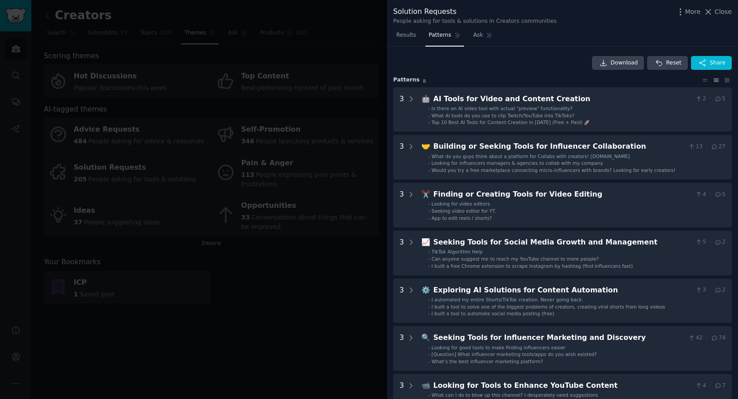
click at [309, 272] on div at bounding box center [369, 199] width 738 height 399
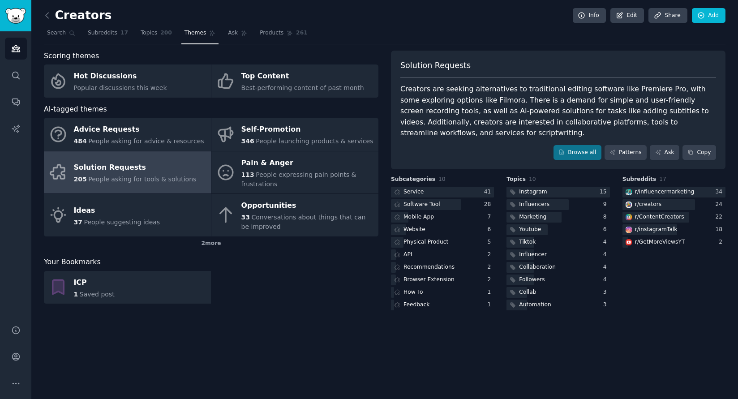
click at [183, 184] on link "Solution Requests 205 People asking for tools & solutions" at bounding box center [127, 172] width 167 height 43
click at [16, 124] on icon "Sidebar" at bounding box center [15, 128] width 9 height 9
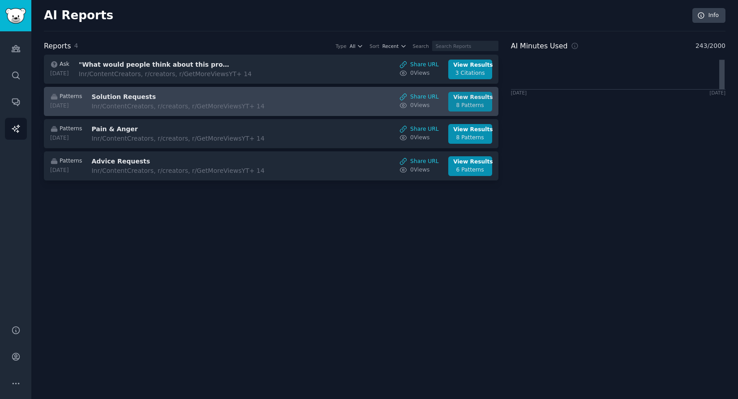
click at [484, 97] on div "View Results" at bounding box center [470, 98] width 34 height 8
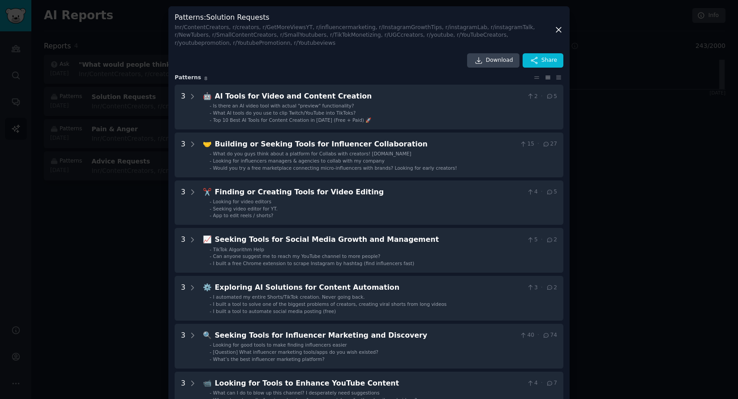
click at [135, 33] on div at bounding box center [369, 199] width 738 height 399
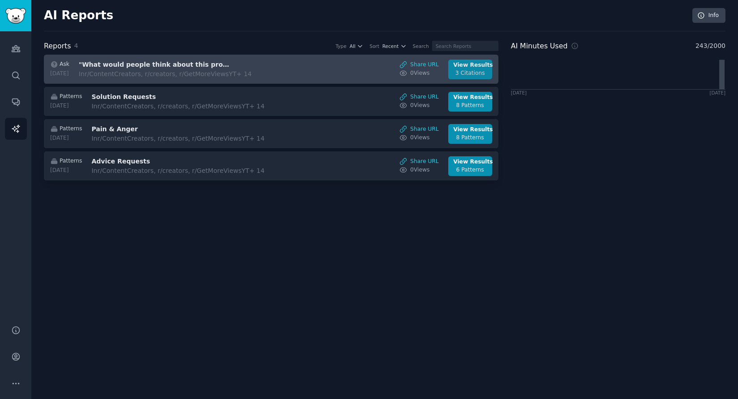
click at [469, 65] on div "View Results" at bounding box center [470, 65] width 34 height 8
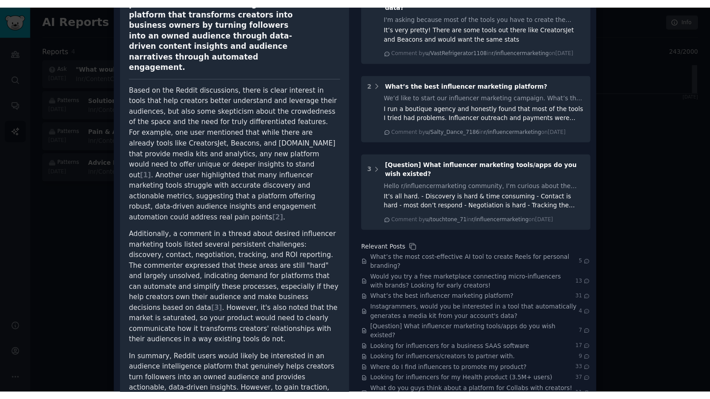
scroll to position [100, 0]
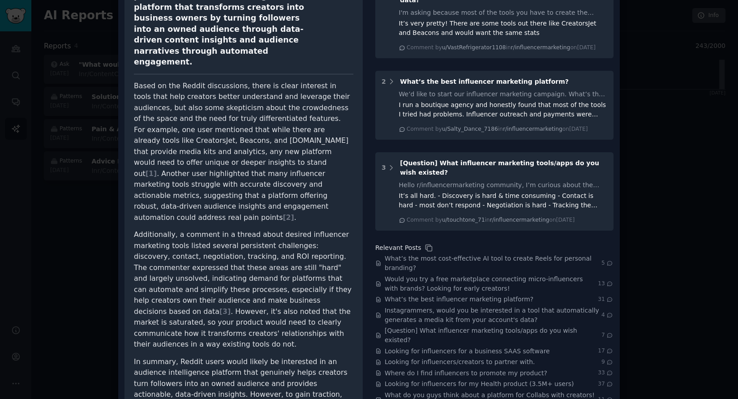
click at [86, 203] on div at bounding box center [369, 199] width 738 height 399
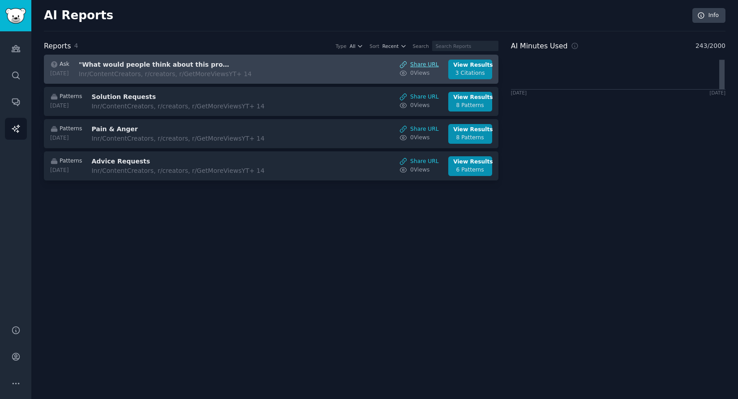
click at [427, 65] on link "Share URL" at bounding box center [418, 65] width 39 height 8
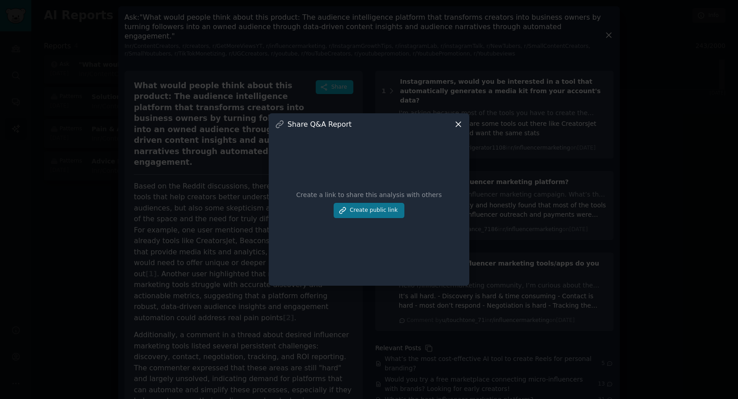
click at [391, 210] on button "Create public link" at bounding box center [368, 210] width 71 height 15
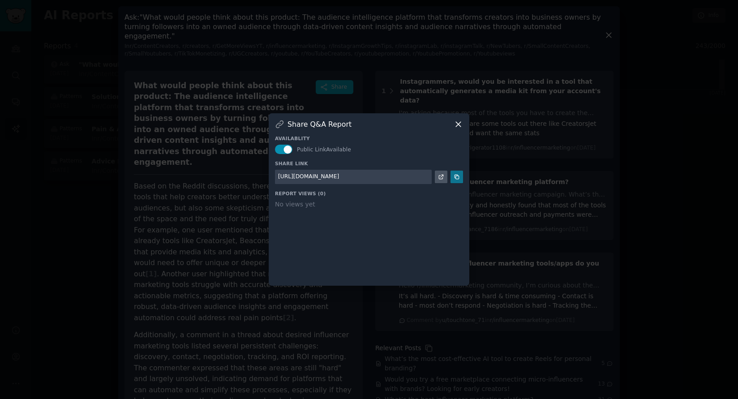
click at [459, 178] on icon at bounding box center [456, 177] width 6 height 6
click at [456, 124] on icon at bounding box center [457, 123] width 9 height 9
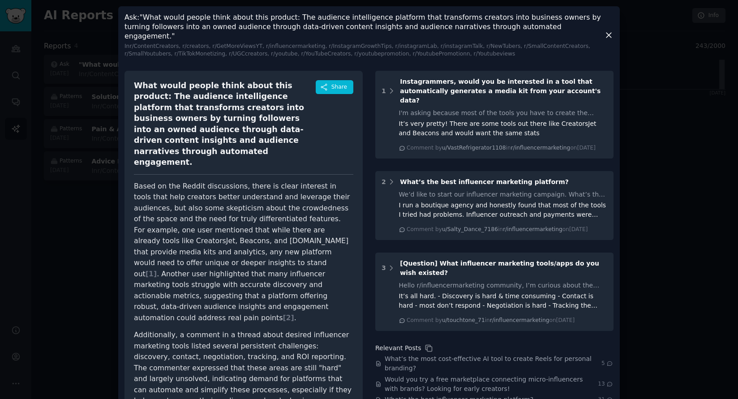
click at [645, 187] on div at bounding box center [369, 199] width 738 height 399
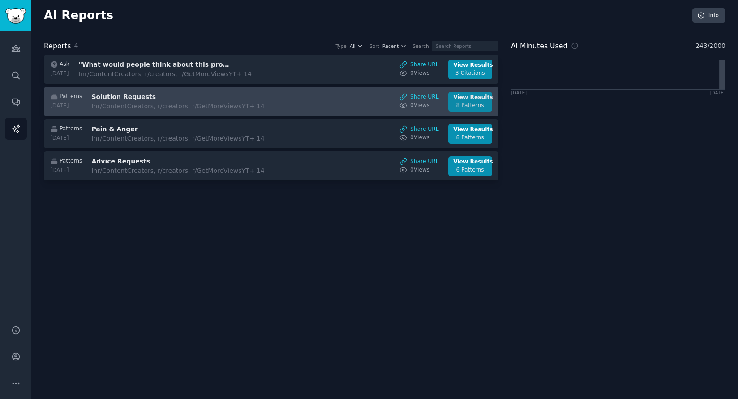
click at [470, 105] on div "8 Patterns" at bounding box center [470, 106] width 34 height 8
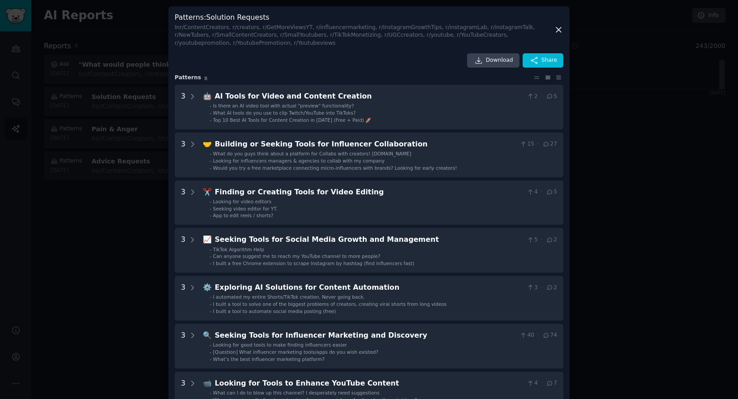
click at [604, 180] on div at bounding box center [369, 199] width 738 height 399
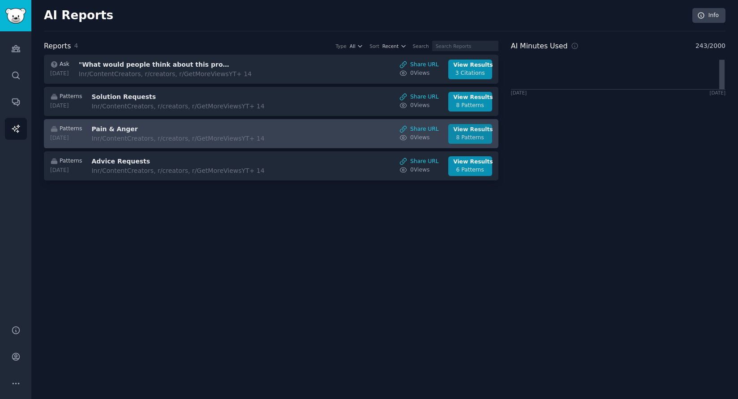
click at [477, 138] on div "8 Patterns" at bounding box center [470, 138] width 34 height 8
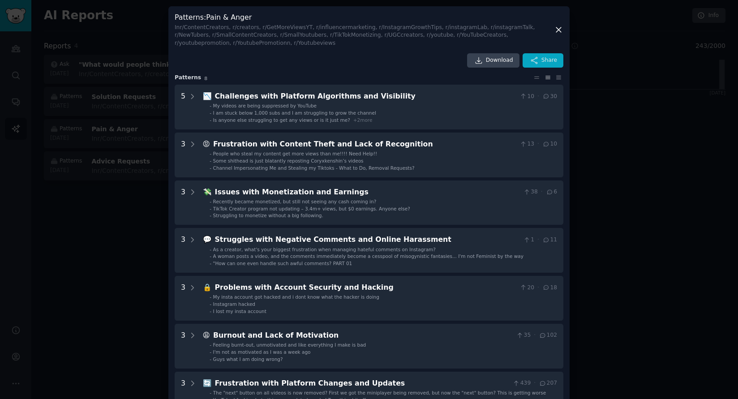
click at [551, 59] on span "Share" at bounding box center [549, 60] width 16 height 8
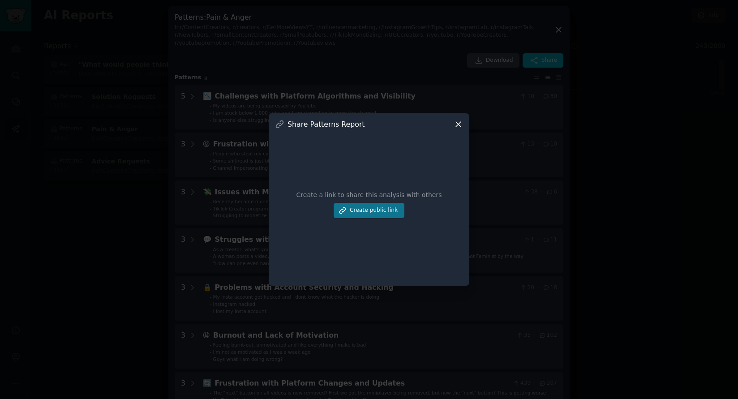
click at [372, 213] on button "Create public link" at bounding box center [368, 210] width 71 height 15
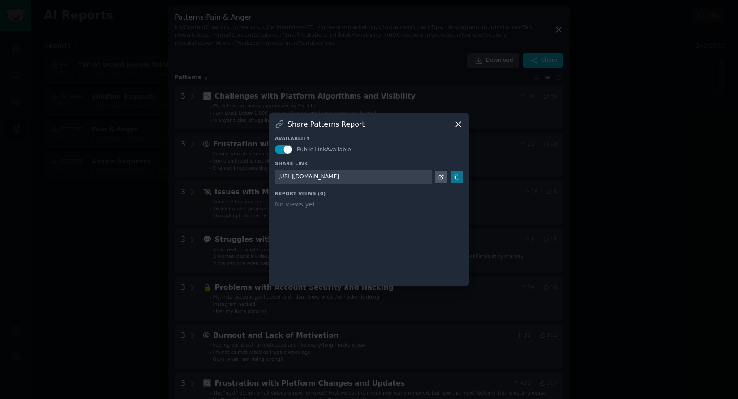
click at [456, 178] on icon at bounding box center [456, 177] width 6 height 6
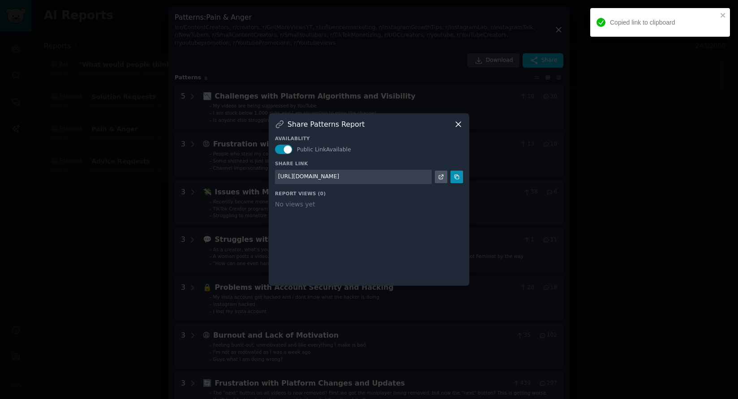
click at [460, 126] on icon at bounding box center [458, 124] width 5 height 5
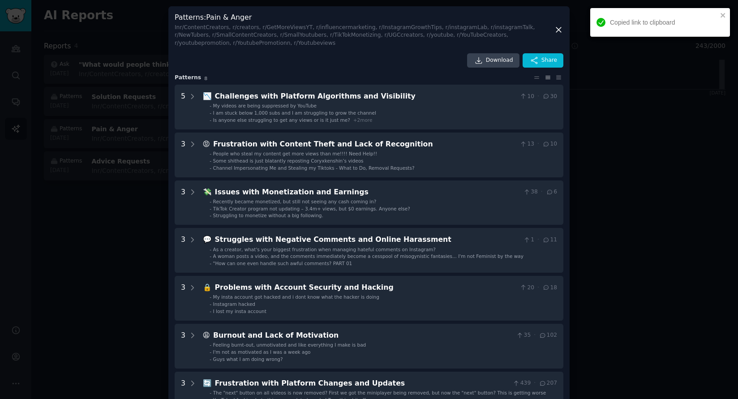
click at [635, 161] on div at bounding box center [369, 199] width 738 height 399
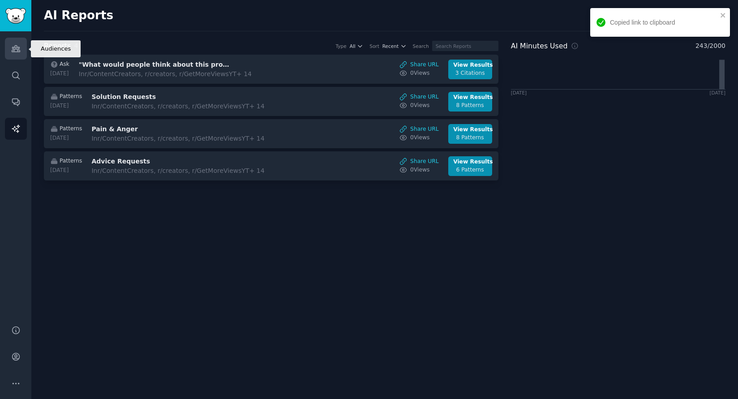
click at [20, 48] on icon "Sidebar" at bounding box center [15, 48] width 9 height 9
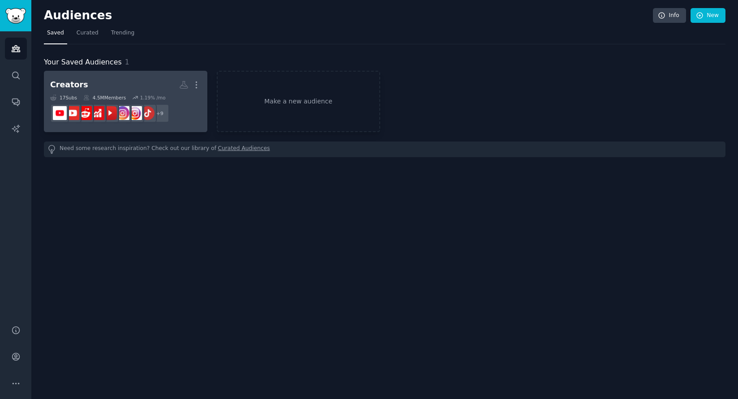
click at [105, 84] on h2 "Creators More" at bounding box center [125, 85] width 151 height 16
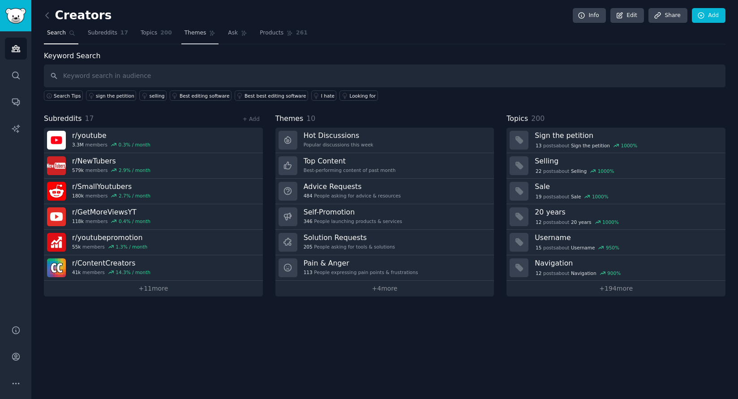
click at [194, 33] on span "Themes" at bounding box center [195, 33] width 22 height 8
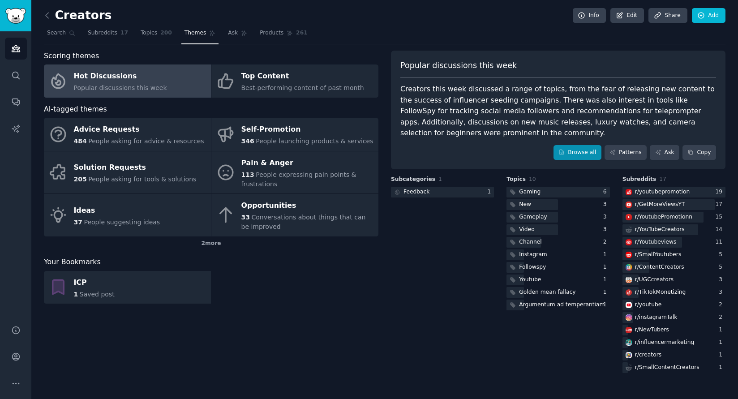
click at [593, 153] on link "Browse all" at bounding box center [577, 152] width 48 height 15
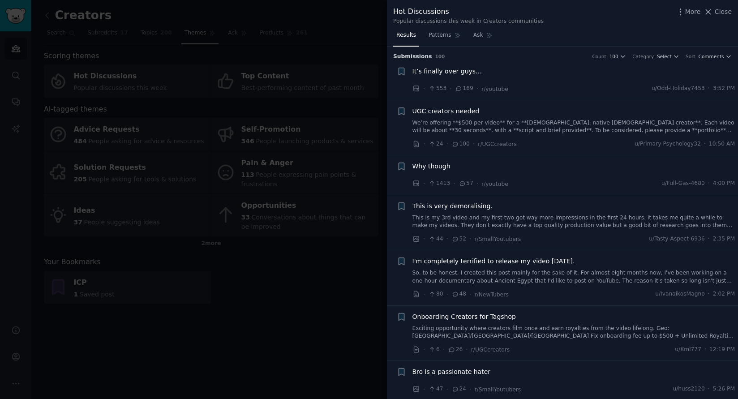
click at [283, 269] on div at bounding box center [369, 199] width 738 height 399
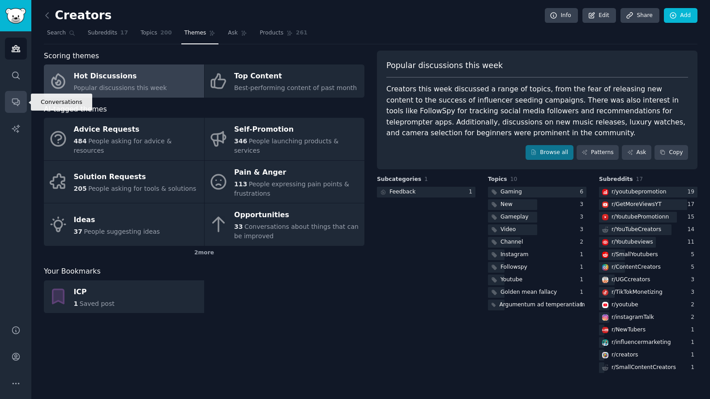
click at [16, 101] on icon "Sidebar" at bounding box center [15, 101] width 9 height 9
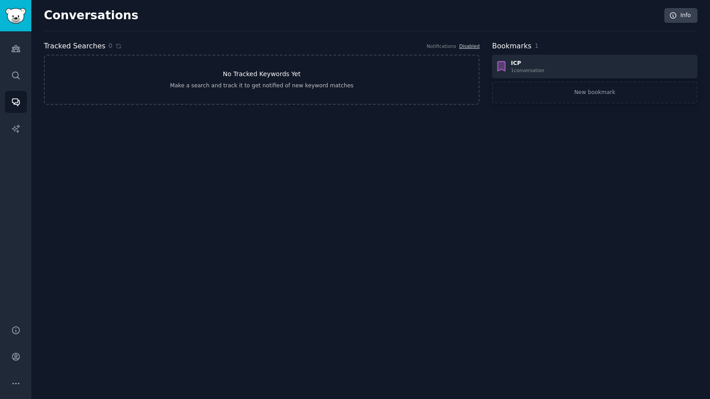
click at [151, 86] on link "No Tracked Keywords Yet Make a search and track it to get notified of new keywo…" at bounding box center [261, 80] width 435 height 50
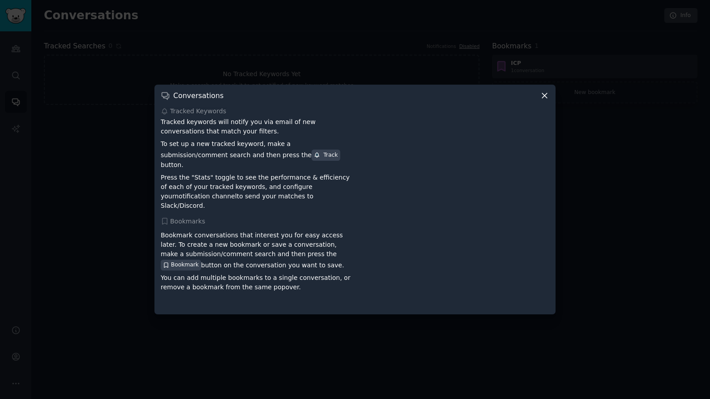
click at [87, 121] on div at bounding box center [355, 199] width 710 height 399
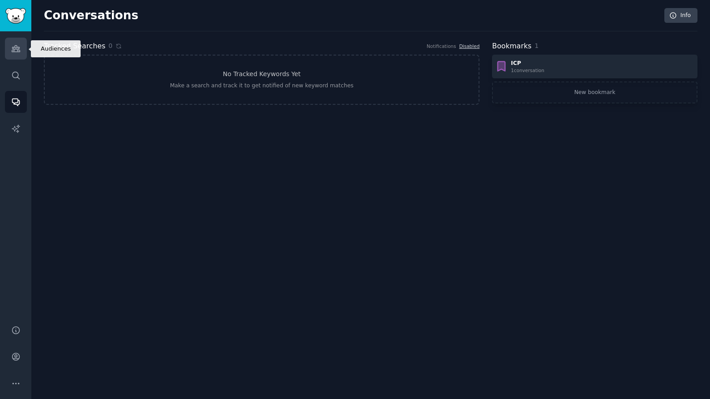
click at [22, 50] on link "Audiences" at bounding box center [16, 49] width 22 height 22
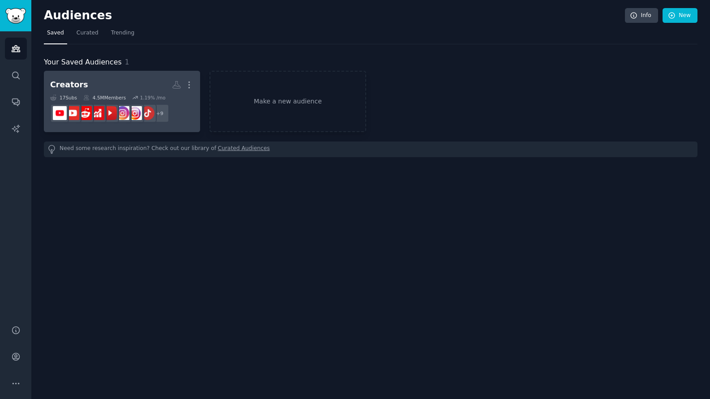
click at [141, 94] on div "1.19 % /mo" at bounding box center [153, 97] width 26 height 6
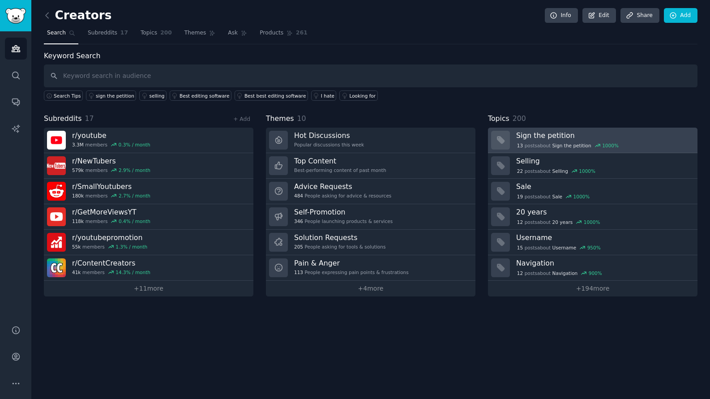
click at [583, 134] on h3 "Sign the petition" at bounding box center [603, 135] width 175 height 9
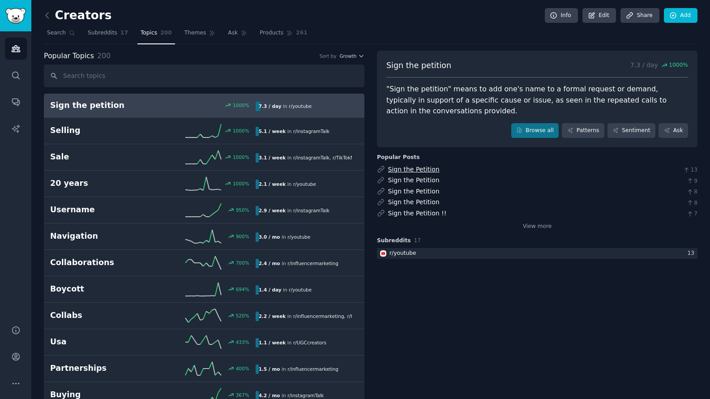
click at [417, 170] on link "Sign the Petition" at bounding box center [413, 169] width 51 height 7
click at [405, 181] on link "Sign the Petition" at bounding box center [413, 179] width 51 height 7
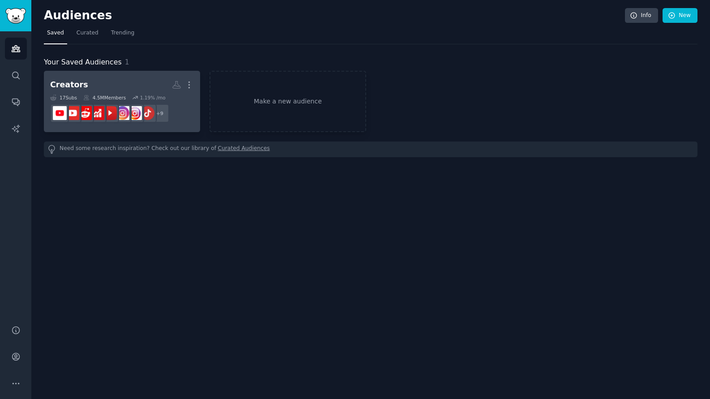
click at [122, 80] on h2 "Creators More" at bounding box center [122, 85] width 144 height 16
